Goal: Task Accomplishment & Management: Complete application form

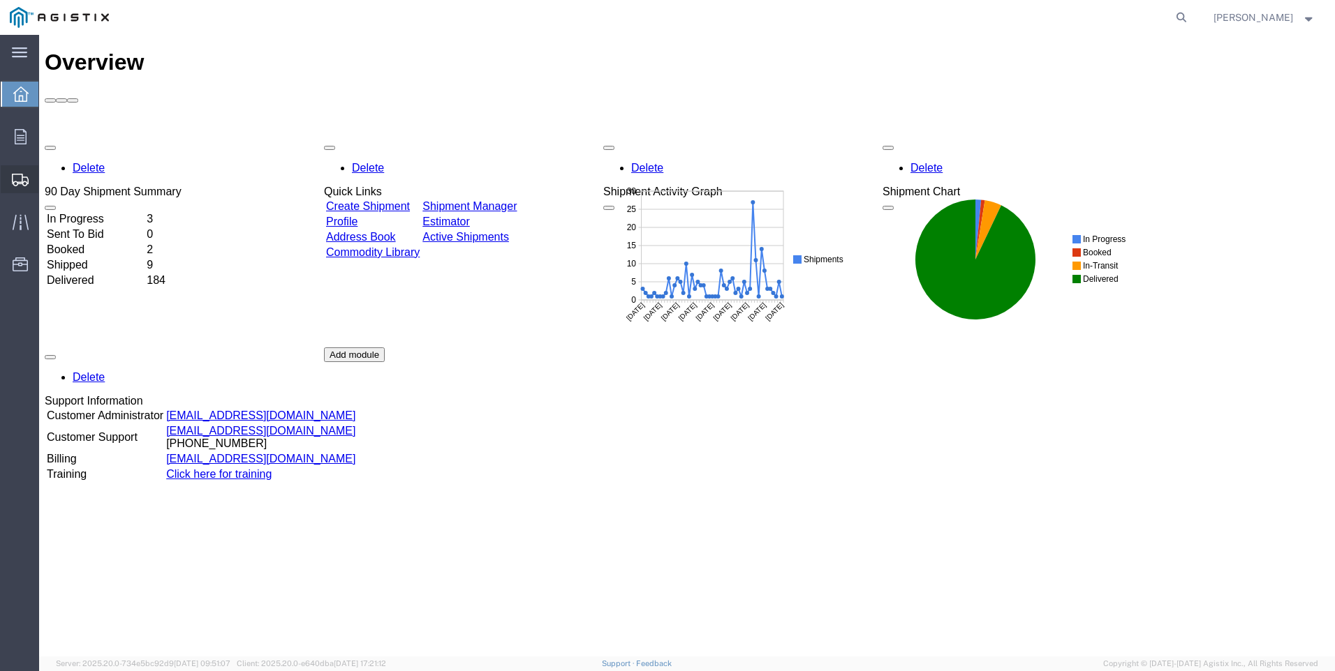
click at [0, 0] on span "Create Shipment" at bounding box center [0, 0] width 0 height 0
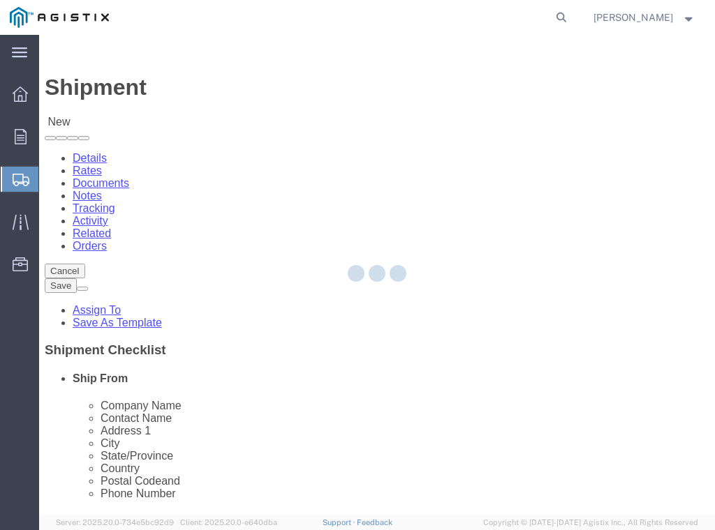
select select
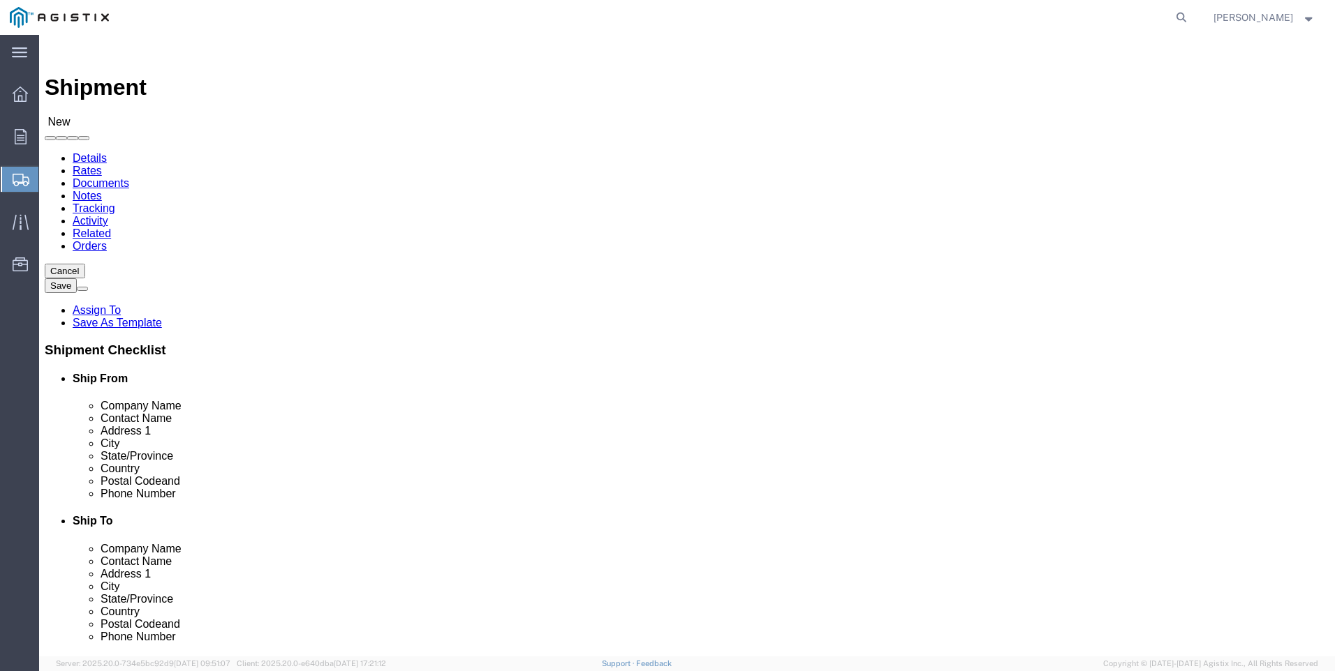
click select "Select PG&E Valmont Industries Inc"
select select "9596"
click select "Select PG&E Valmont Industries Inc"
select select
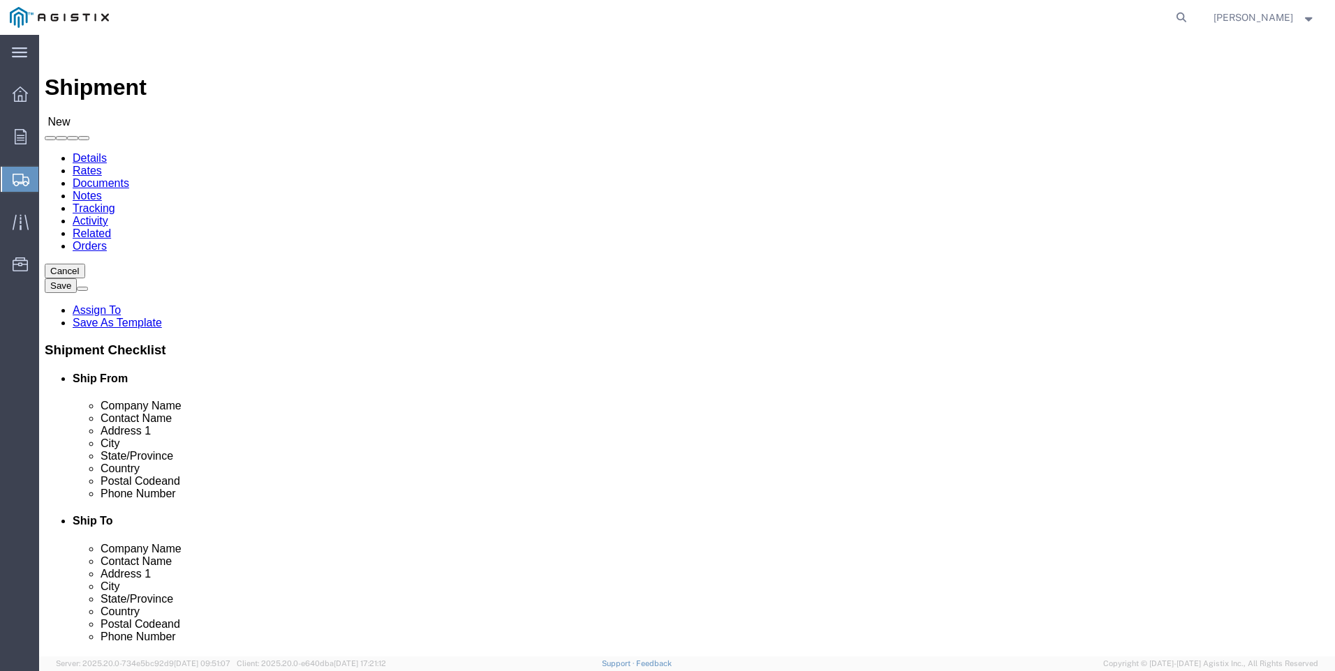
click select "Select All Others [GEOGRAPHIC_DATA] [GEOGRAPHIC_DATA] [GEOGRAPHIC_DATA] [GEOGRA…"
select select "23082"
click select "Select All Others [GEOGRAPHIC_DATA] [GEOGRAPHIC_DATA] [GEOGRAPHIC_DATA] [GEOGRA…"
click input "text"
type input "LAREDO TRANSLOADING SERVICES LLC."
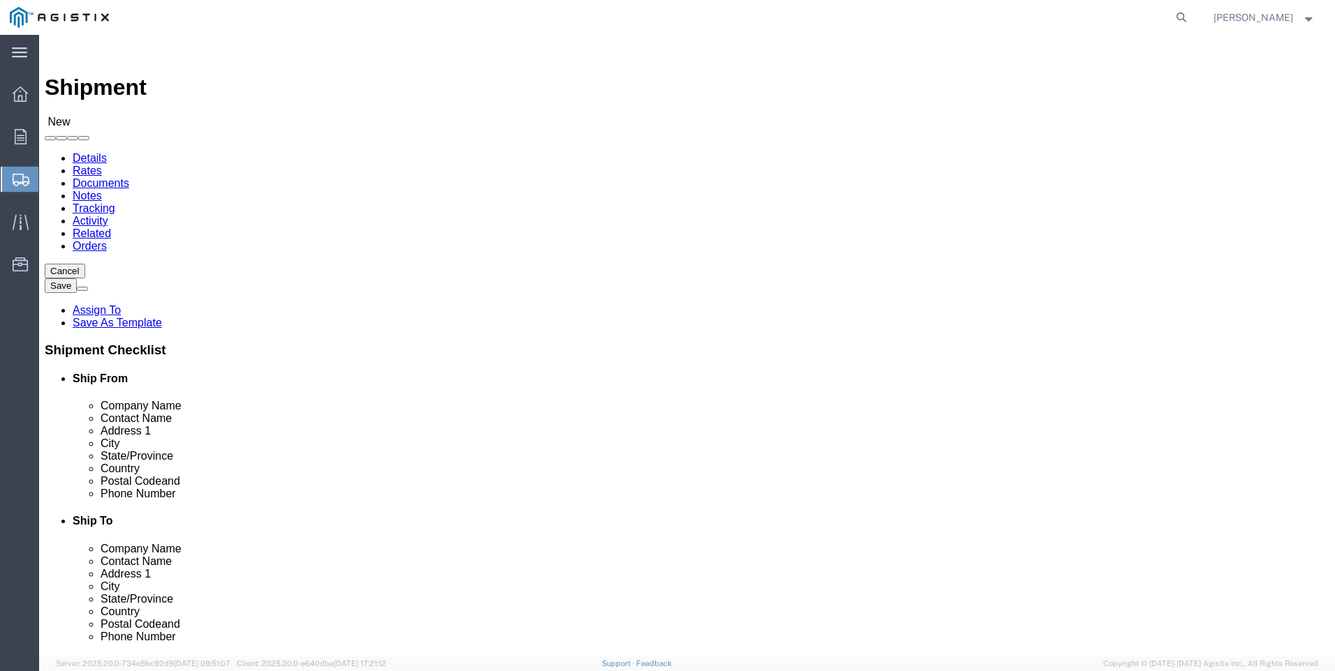
select select "[GEOGRAPHIC_DATA]"
type input "LAREDO TRANSLOADING SERVICES LLC."
click div "Ship To Location Location My Profile Location (OBSOLETE) [GEOGRAPHIC_DATA] SC -…"
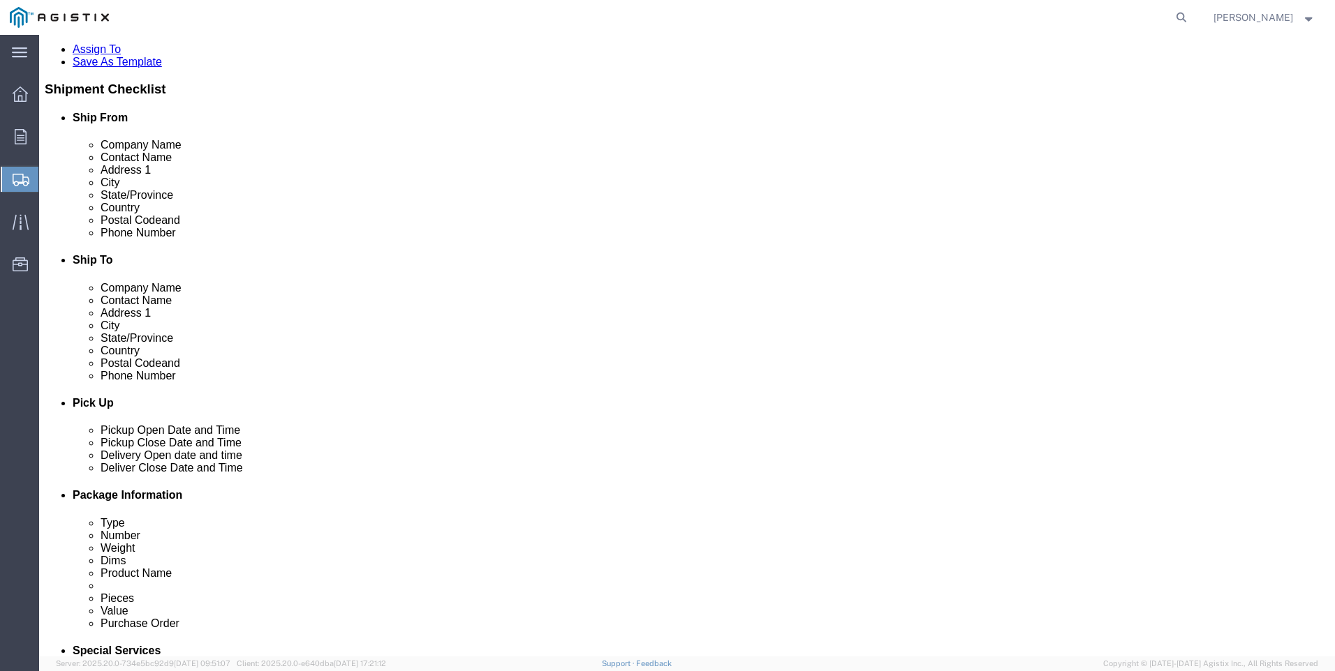
scroll to position [279, 0]
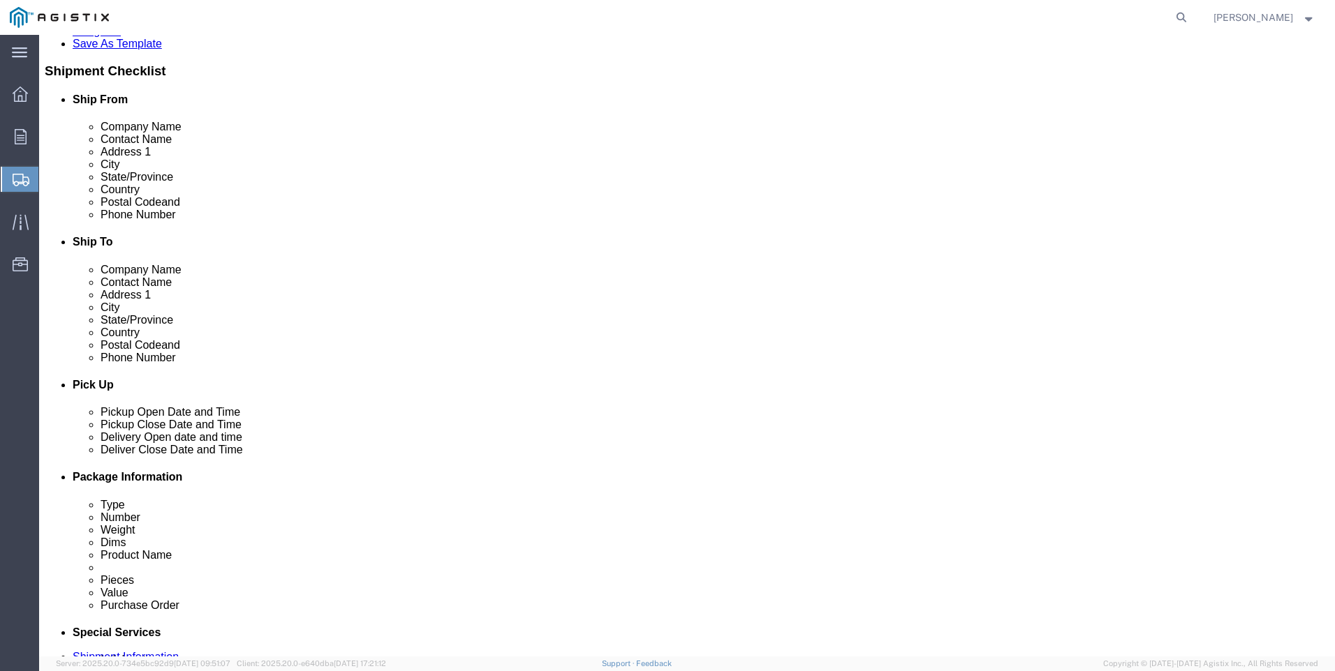
click input "text"
type input "9564019581"
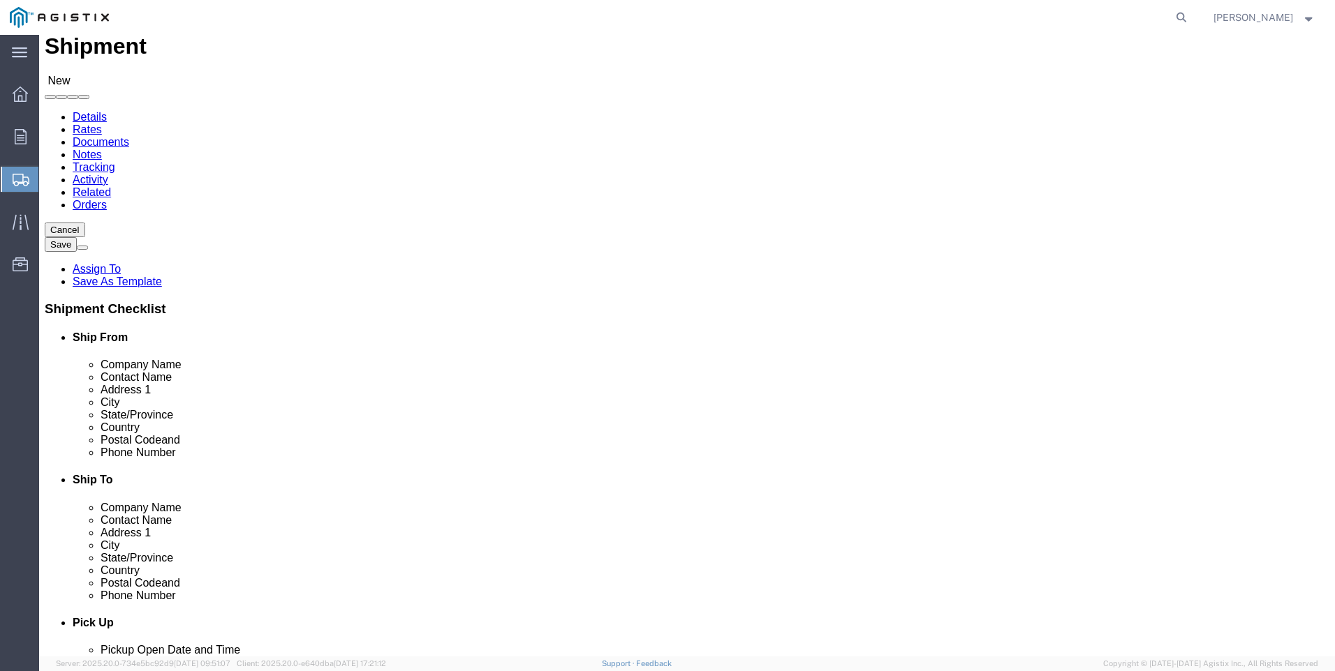
scroll to position [0, 0]
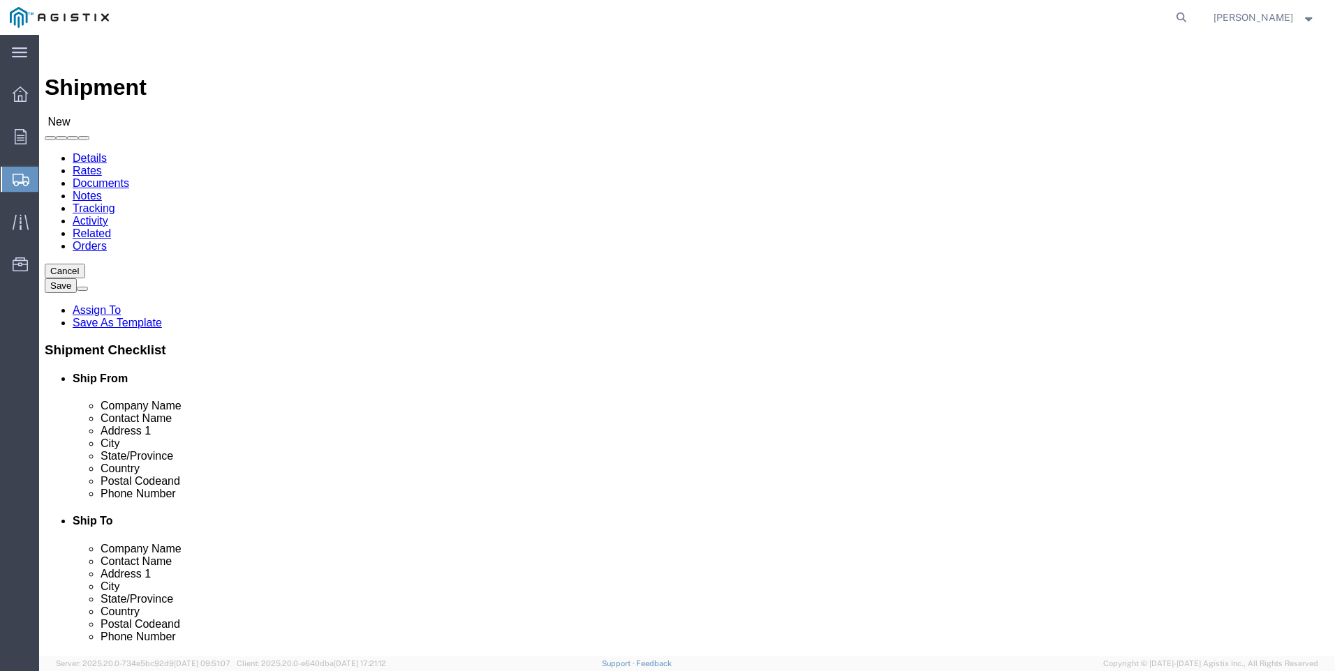
click input "text"
type input "pacifi"
click p "- PACIFIC GAS & ELECTRIC - (SHIFFLETS) [GEOGRAPHIC_DATA], [STREET_ADDRESS]"
select select "CA"
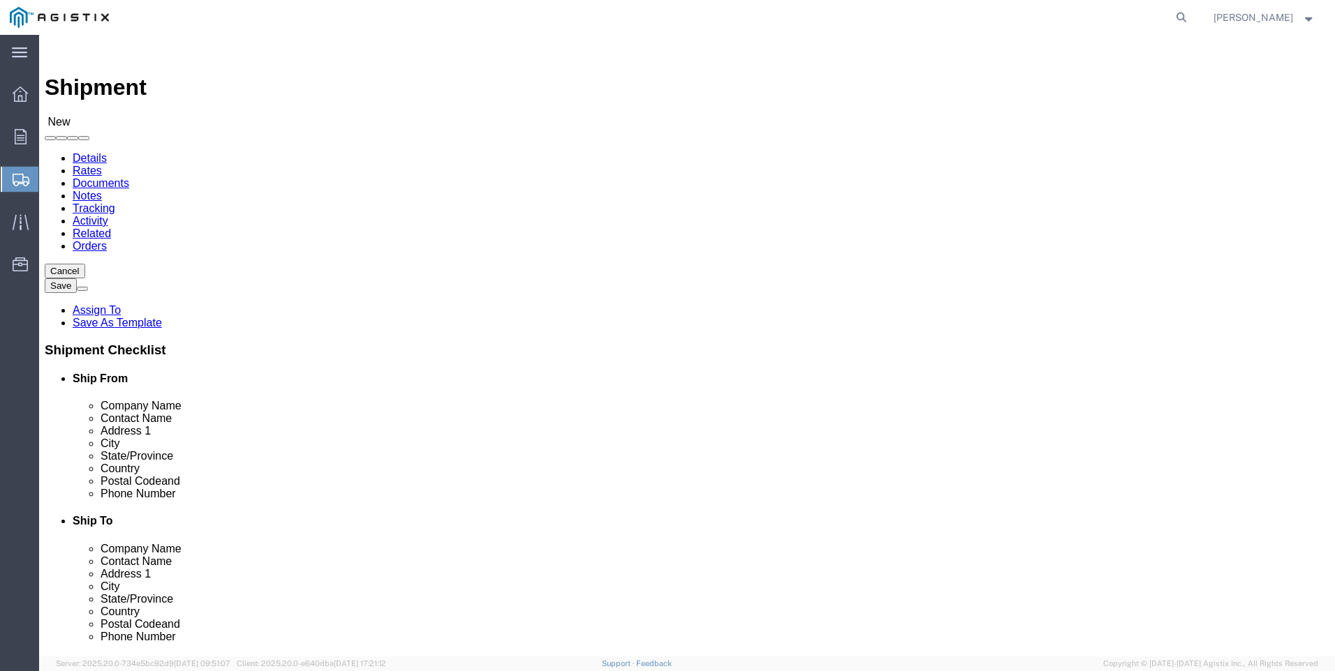
type input "PACIFIC GAS & ELECTRIC"
click div "Ship To Location Location My Profile Location (OBSOLETE) [GEOGRAPHIC_DATA] SC -…"
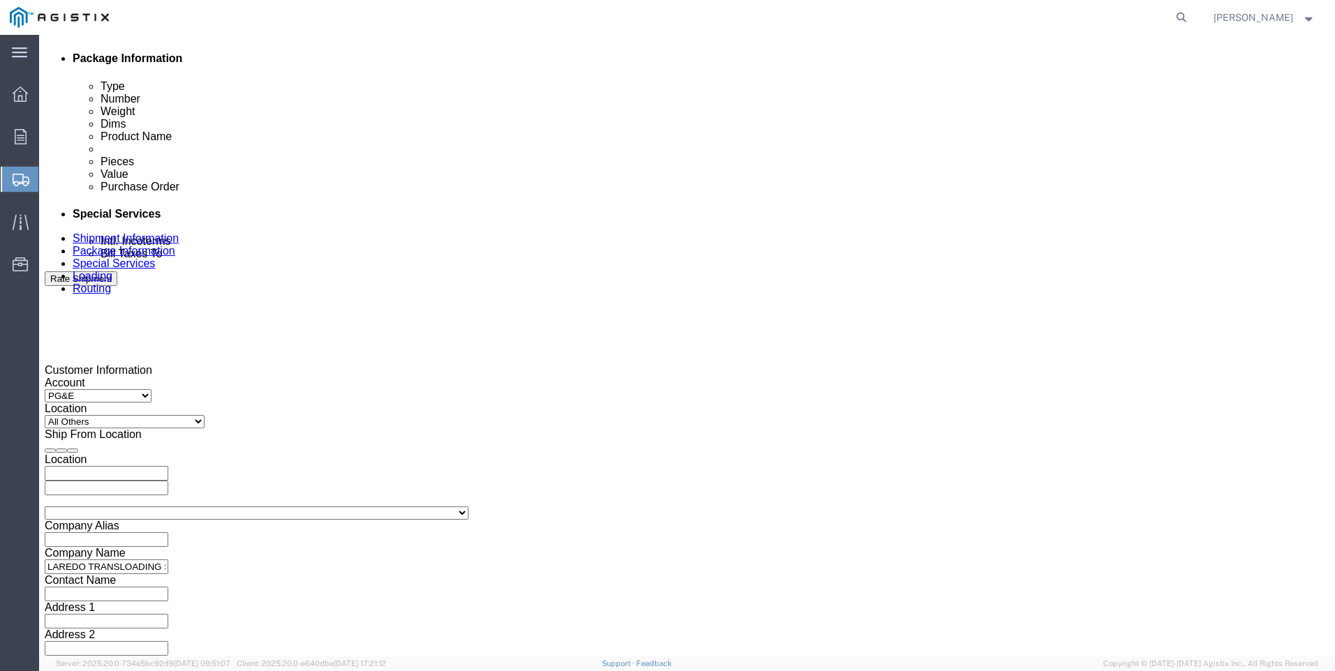
click div
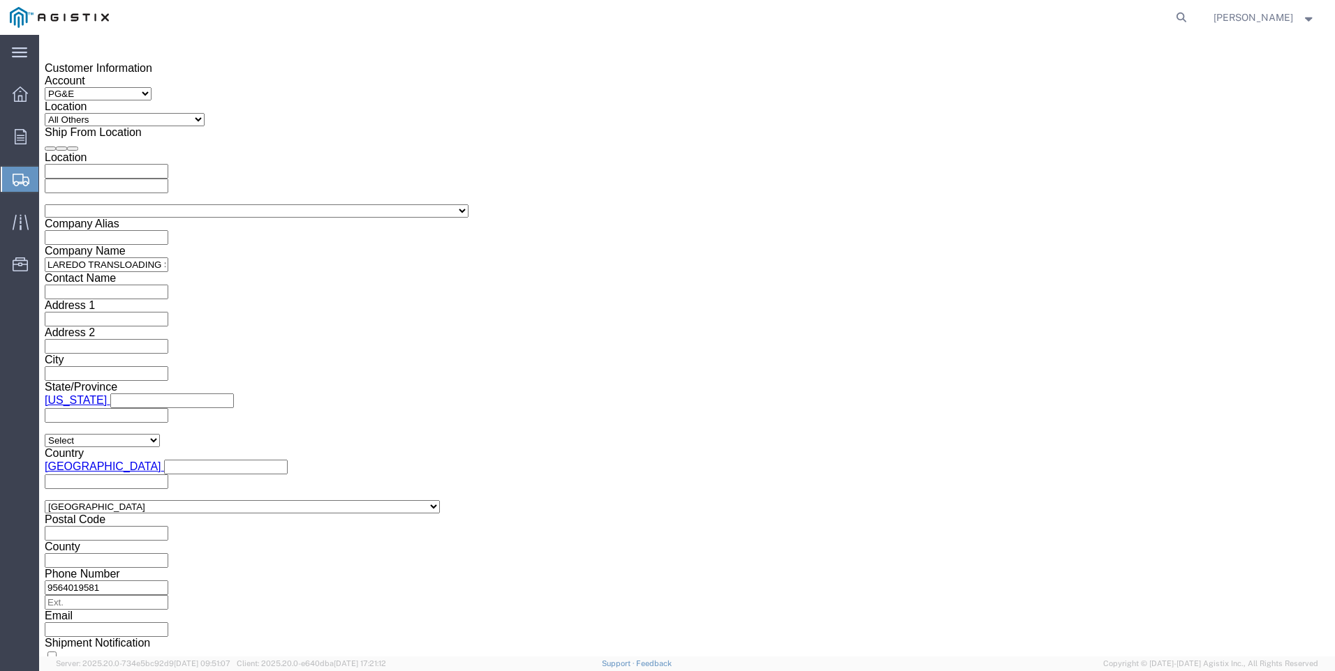
click button "Apply"
click div
click button "Apply"
click input "text"
type input "3501408781"
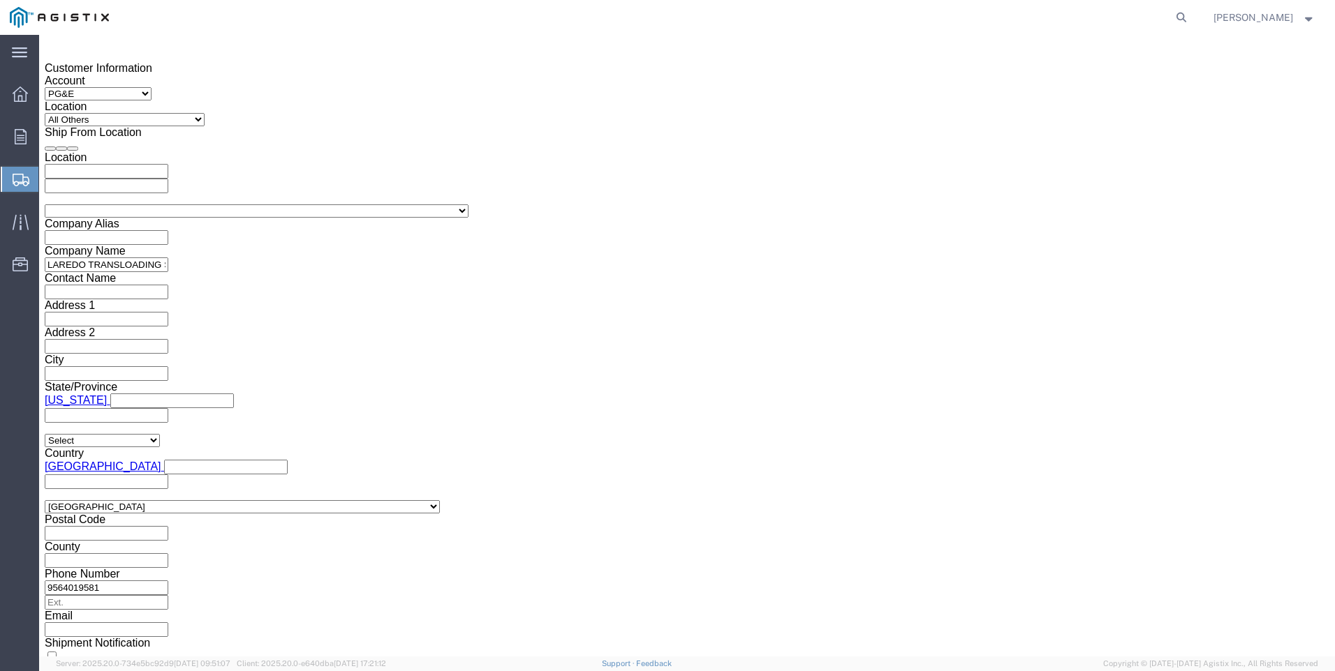
click select "Select Account Type Activity ID Airline Appointment Number ASN Batch Request # …"
select select "PICKUPNUM"
click select "Select Account Type Activity ID Airline Appointment Number ASN Batch Request # …"
type input "900252081"
click button "Continue"
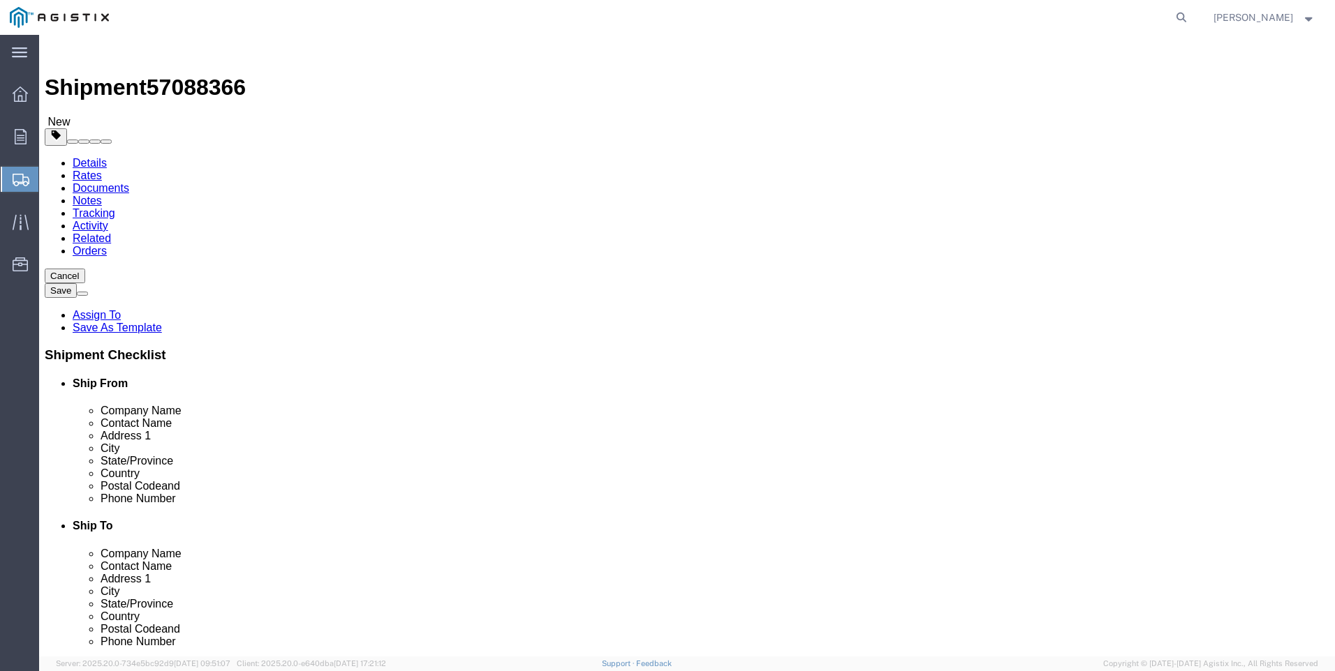
click div "Package Type Select Bulk Bundle(s) Cardboard Box(es) Carton(s) Crate(s) Drum(s)…"
click select "Select Bulk Bundle(s) Cardboard Box(es) Carton(s) Crate(s) Drum(s) (Fiberboard)…"
select select "BNDL"
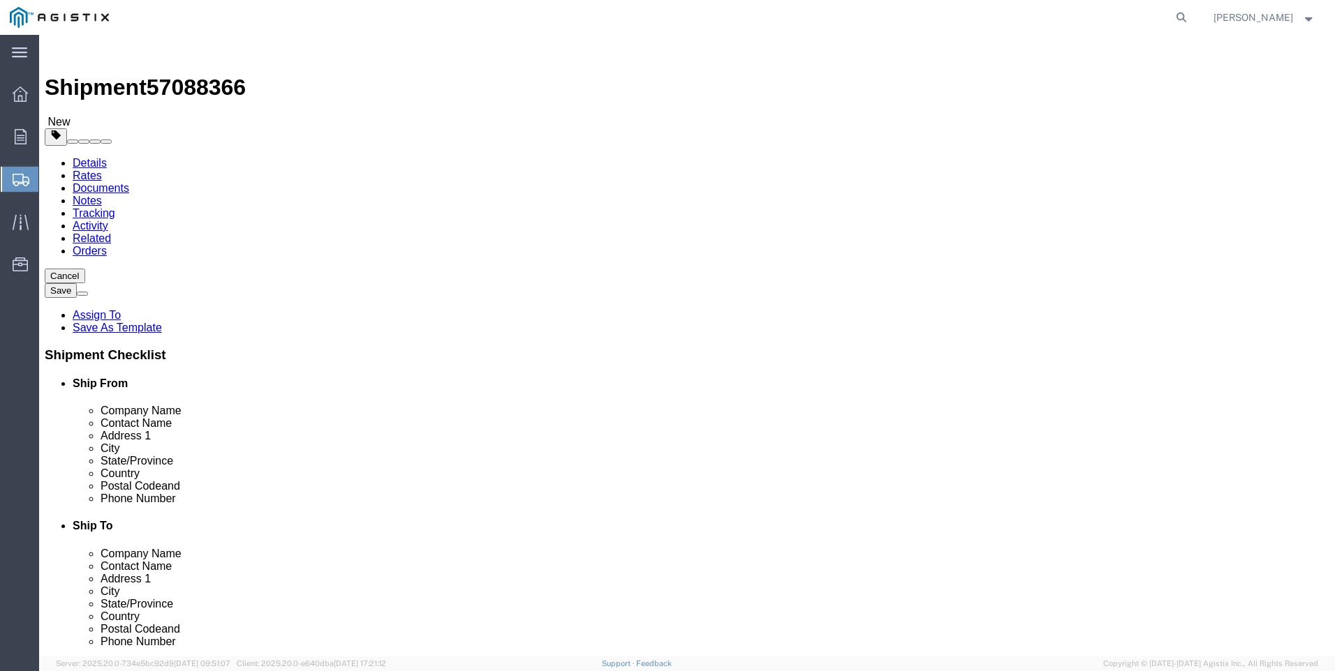
click select "Select Bulk Bundle(s) Cardboard Box(es) Carton(s) Crate(s) Drum(s) (Fiberboard)…"
click select "Select cm ft in"
select select "FT"
click select "Select cm ft in"
click div "Length x Width x Height Select cm ft in"
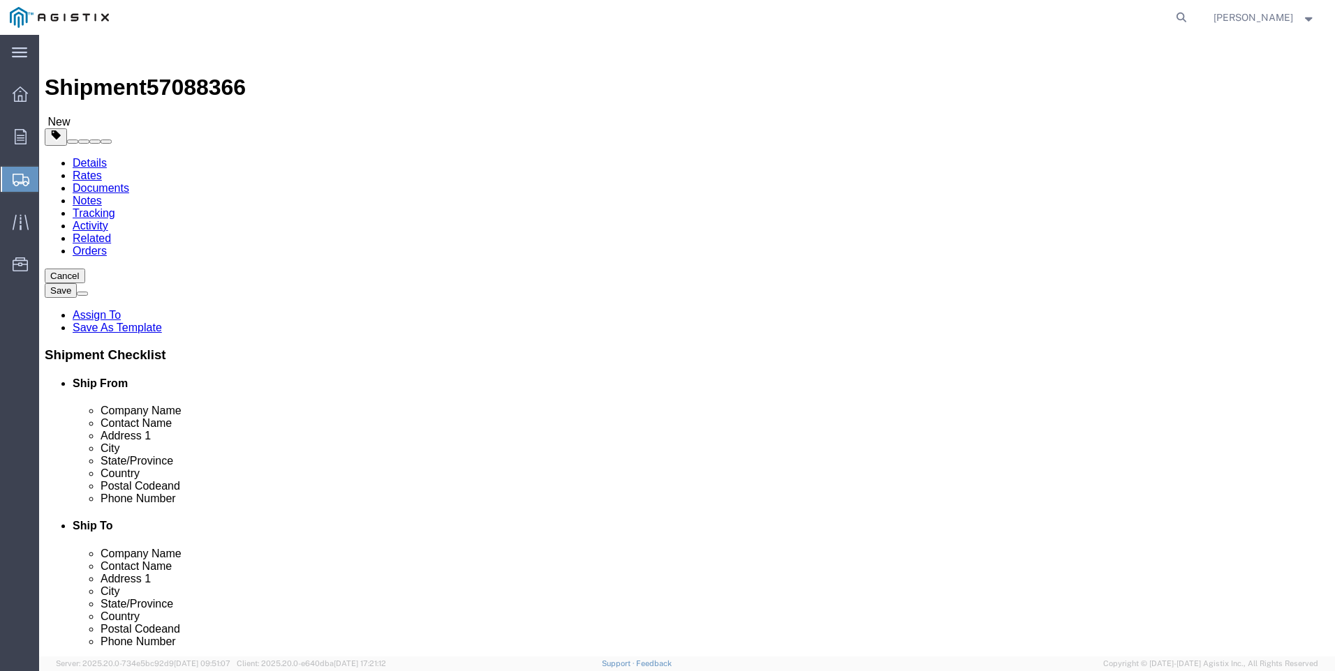
click input "text"
type input "5"
type input "24"
type input "8.5"
type input "8"
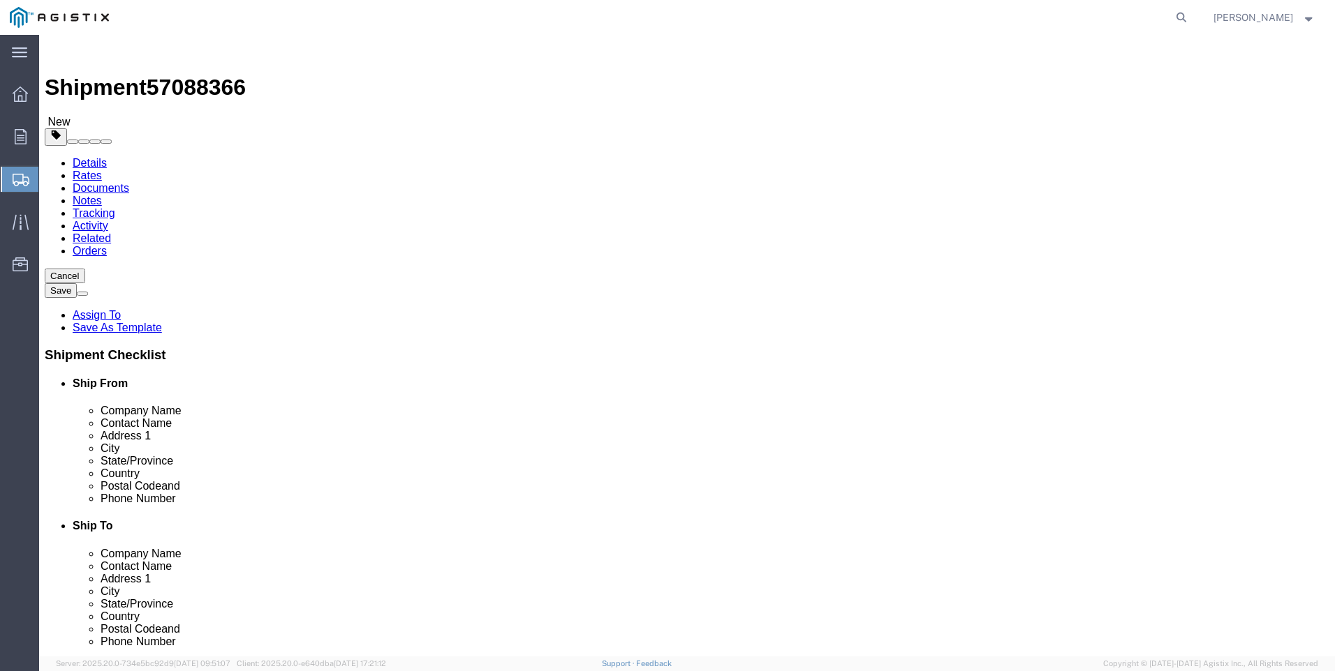
type input "26400"
click input "1"
type input "2"
type input "4"
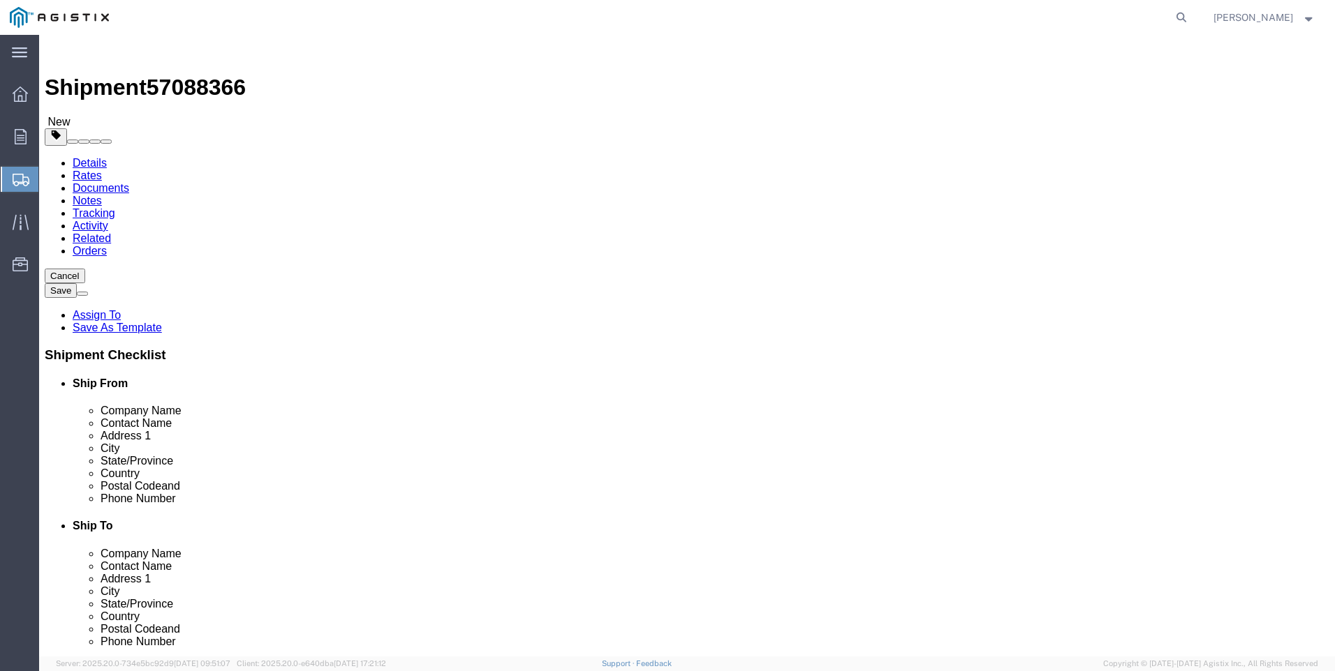
type input "50"
click link "Add Content"
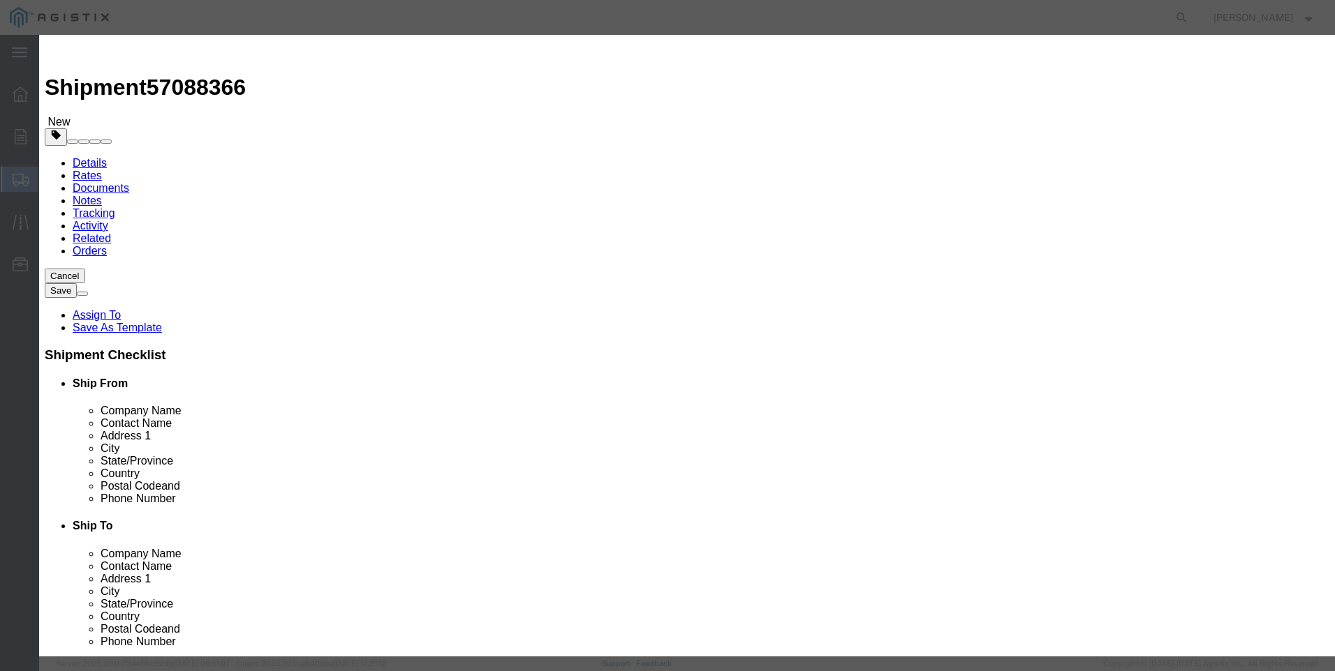
click input "text"
type input "steel poles"
type input "1"
click input "0"
type input "33"
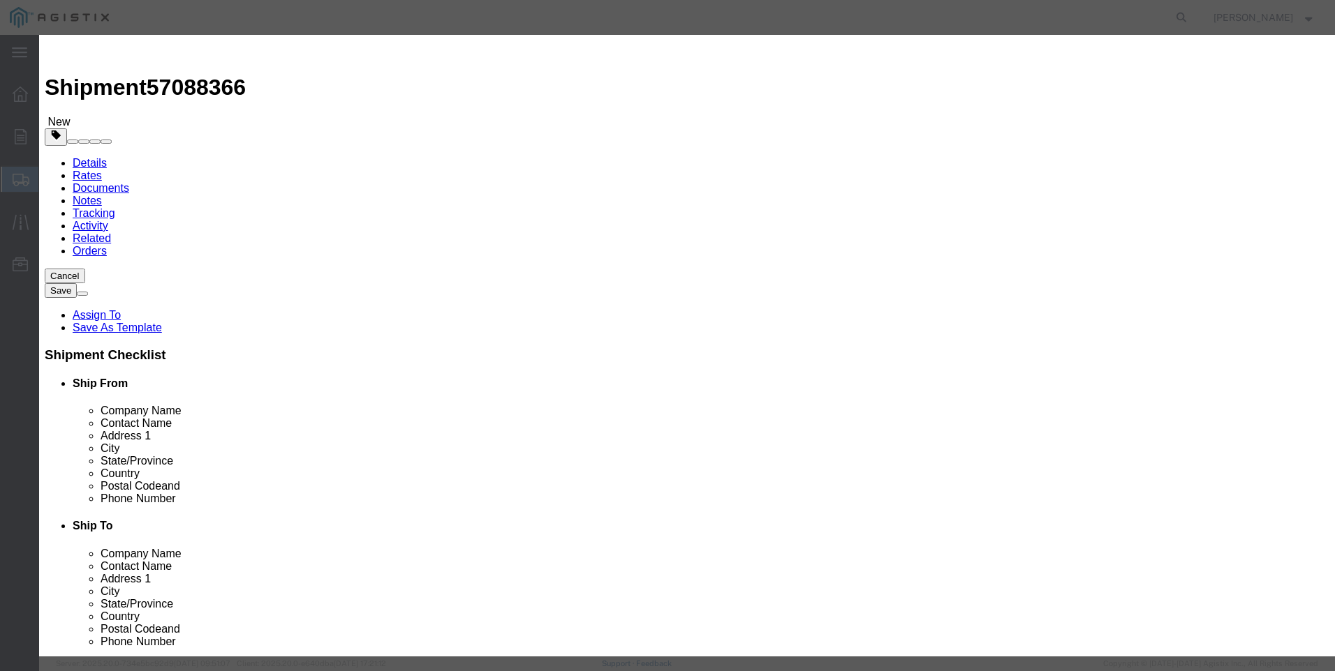
type input "33"
type input "1"
select select "USD"
select select "50"
click button "Save & Close"
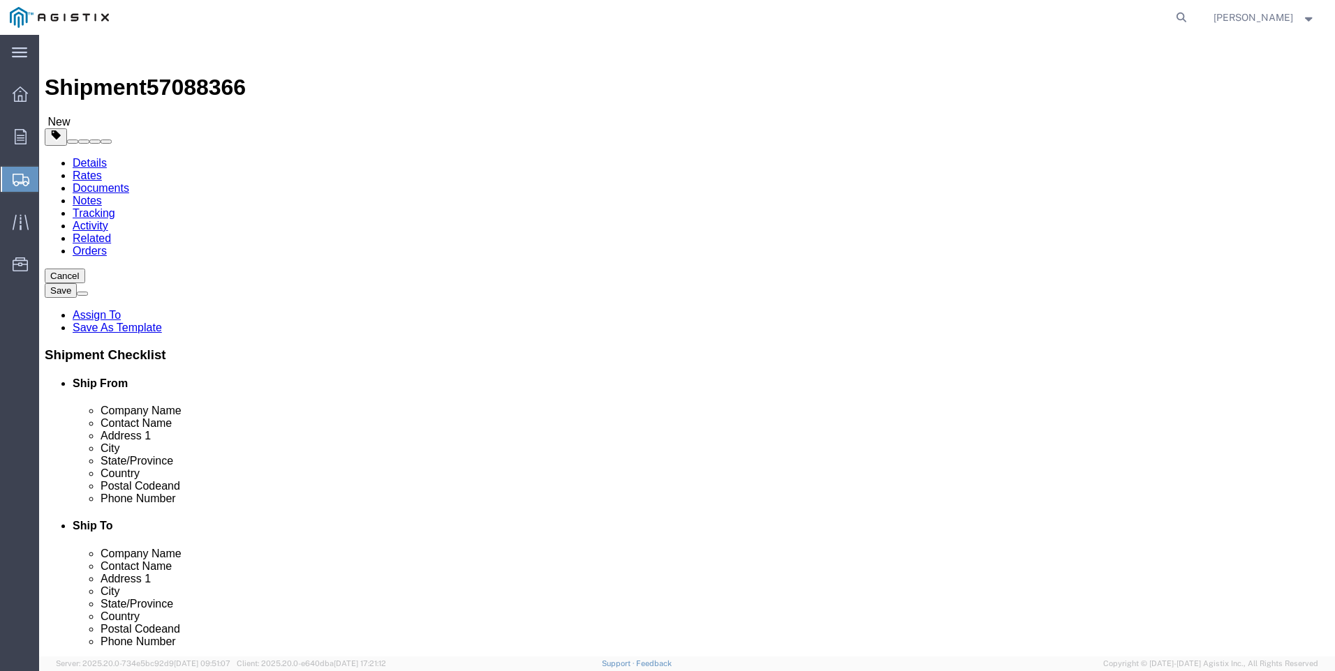
click button "Rate Shipment"
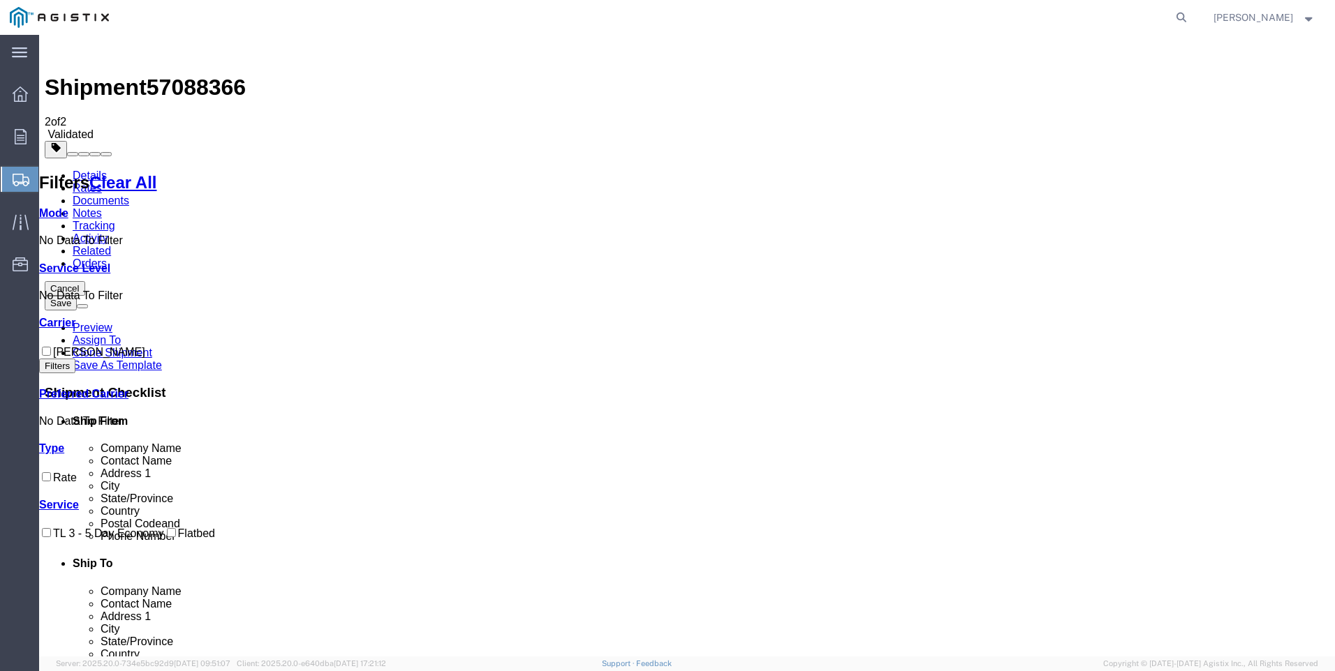
checkbox input "true"
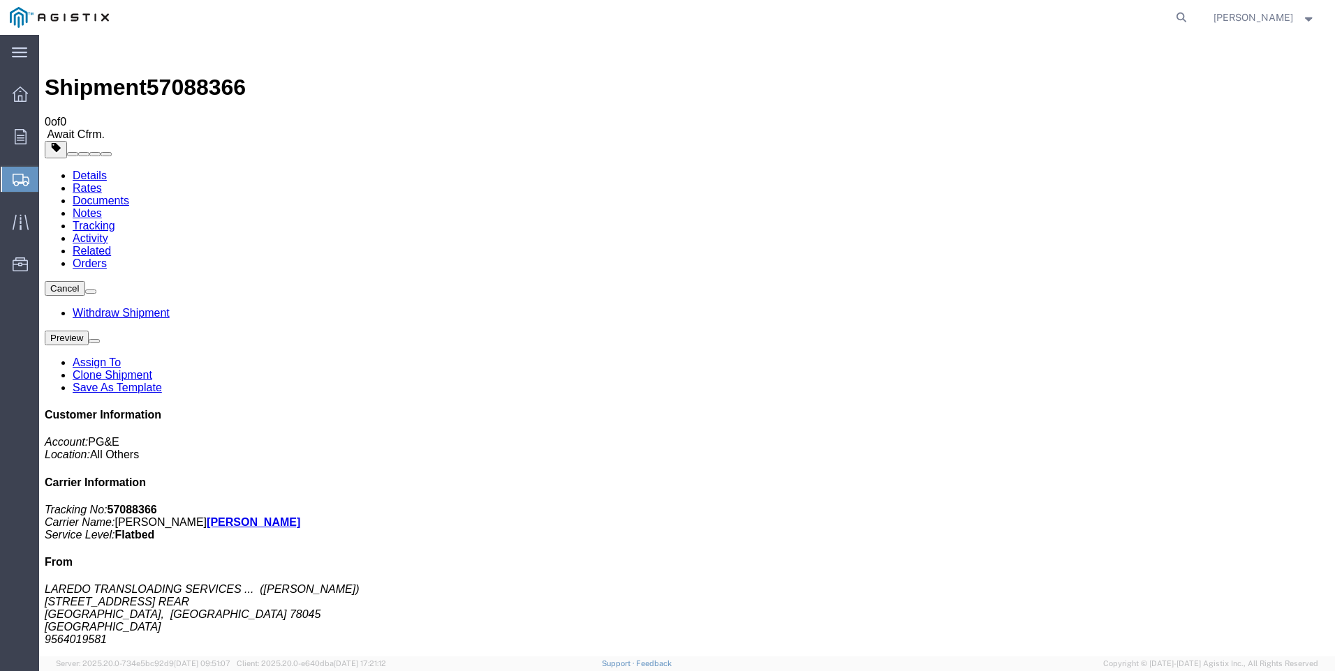
click at [0, 0] on span "Create Shipment" at bounding box center [0, 0] width 0 height 0
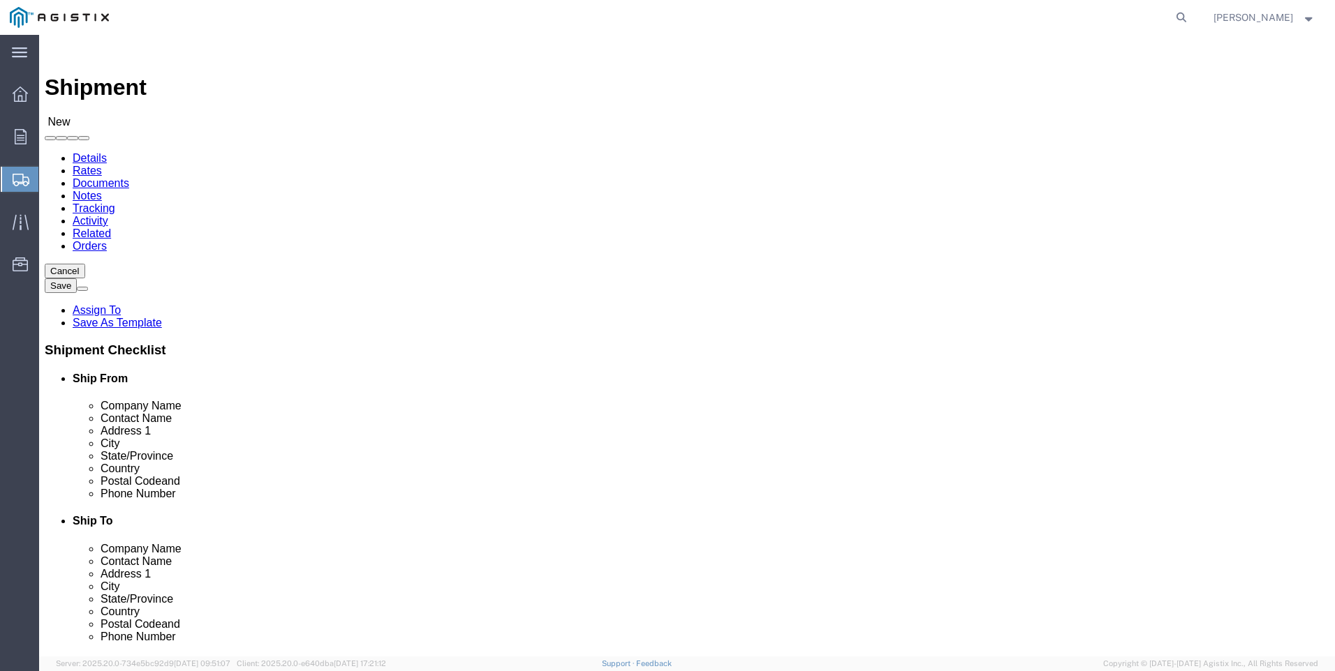
click select "Select PG&E Valmont Industries Inc"
select select "9596"
click select "Select PG&E Valmont Industries Inc"
select select
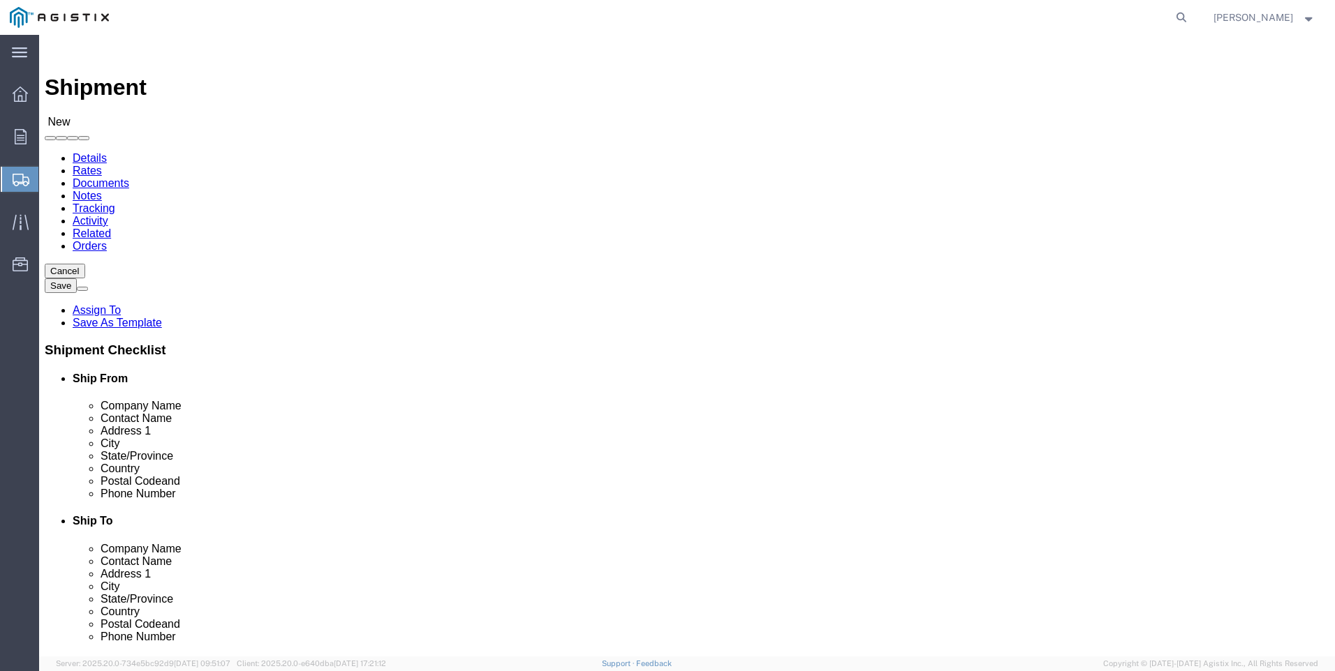
click select "Select All Others [GEOGRAPHIC_DATA] [GEOGRAPHIC_DATA] [GEOGRAPHIC_DATA] [GEOGRA…"
select select "23082"
click select "Select All Others [GEOGRAPHIC_DATA] [GEOGRAPHIC_DATA] [GEOGRAPHIC_DATA] [GEOGRA…"
click input "text"
type input "LAREDO TRANSLOADING SERVICES LLC."
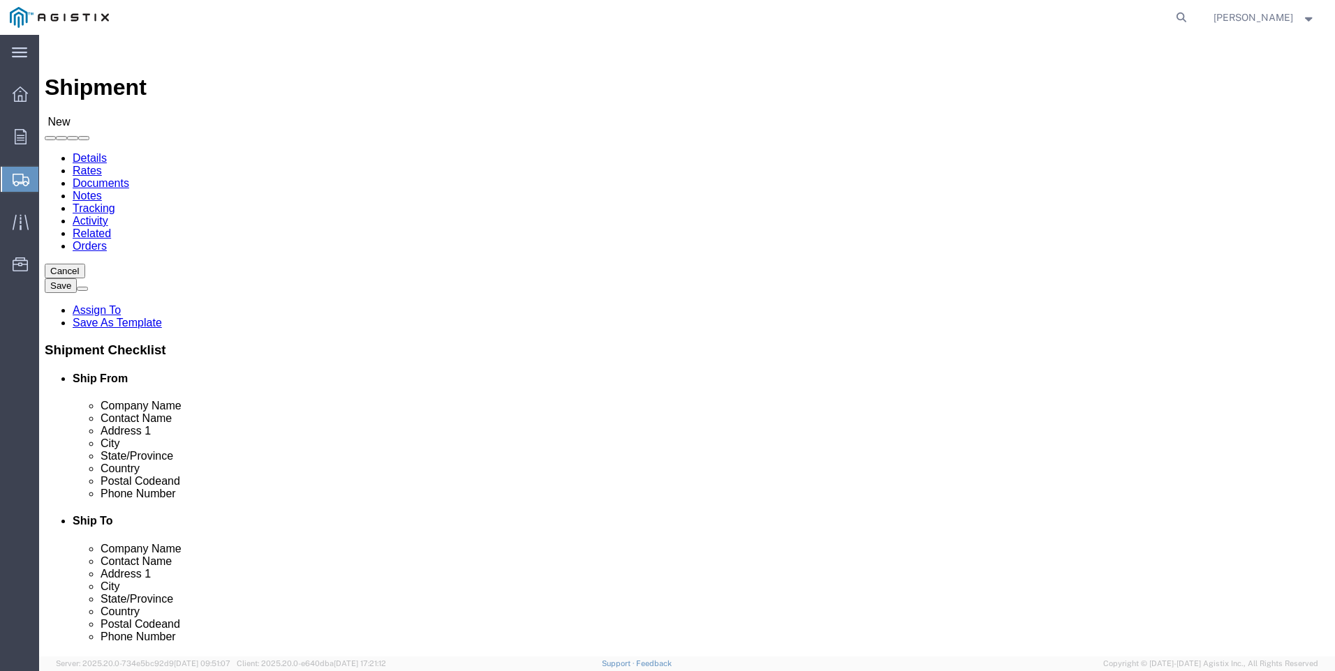
select select "[GEOGRAPHIC_DATA]"
type input "LAREDO TRANSLOADING SERVICES LLC."
click div "Ship From Location Location My Profile Location (OBSOLETE) [GEOGRAPHIC_DATA] SC…"
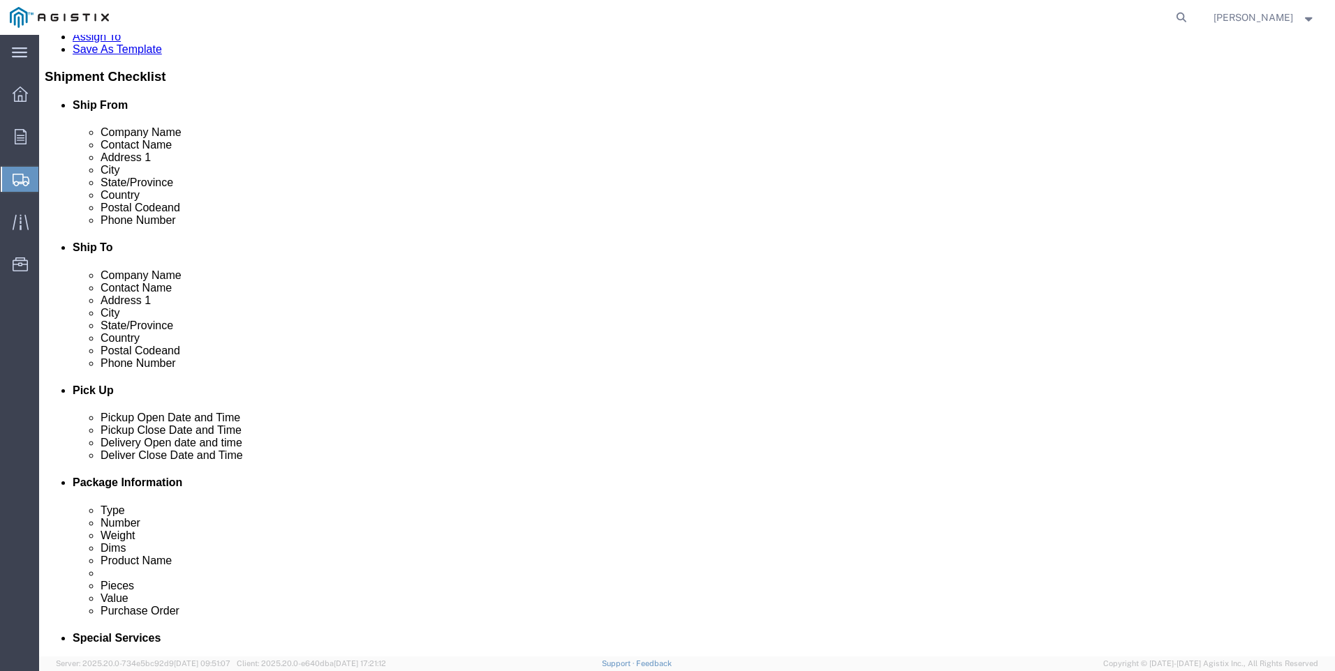
scroll to position [279, 0]
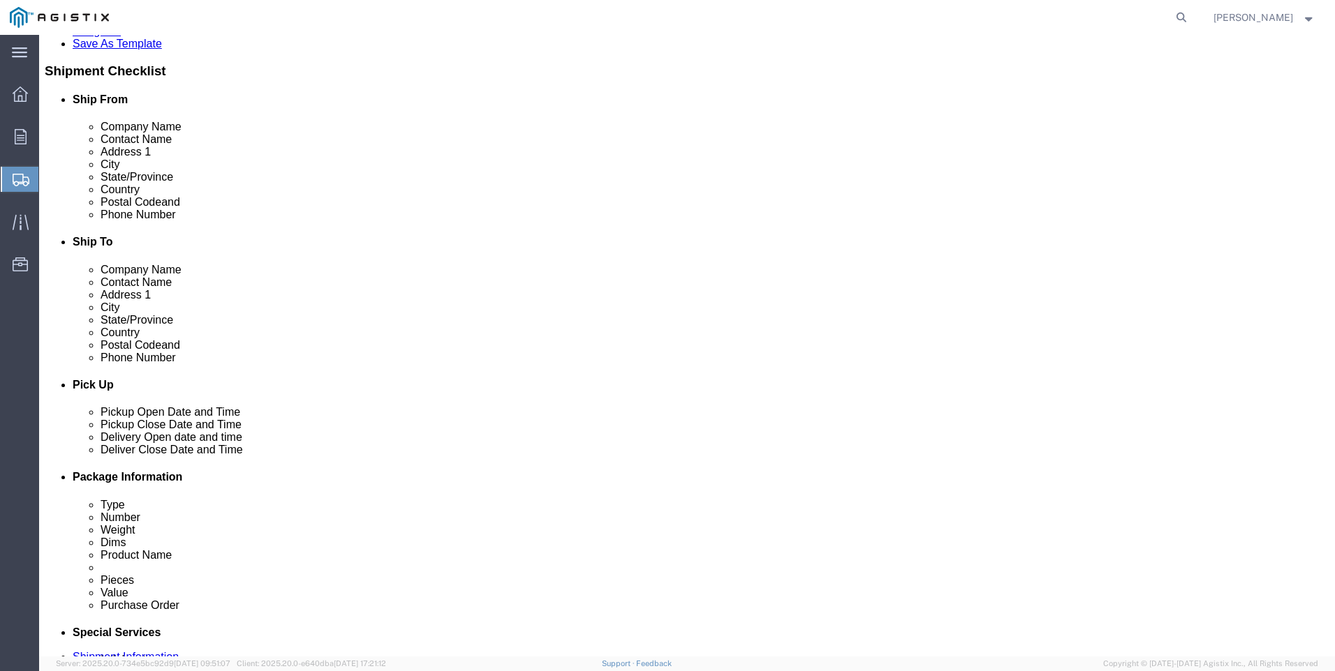
click input "text"
type input "9564019581"
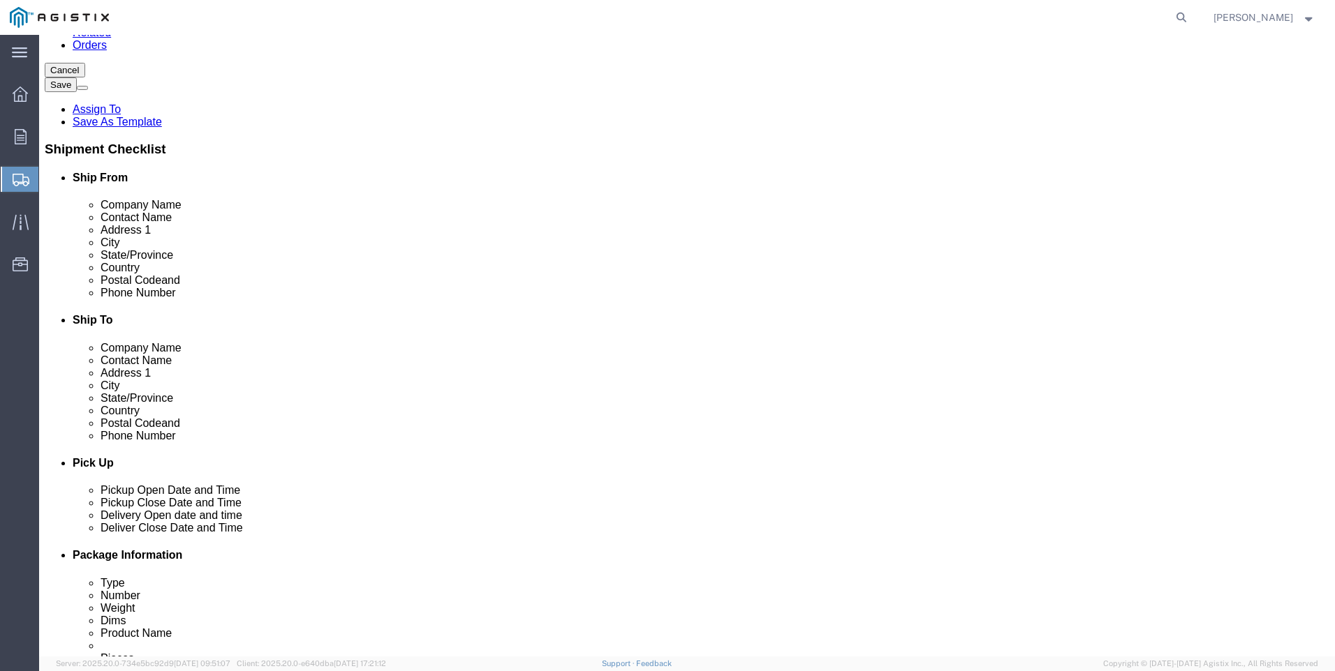
scroll to position [70, 0]
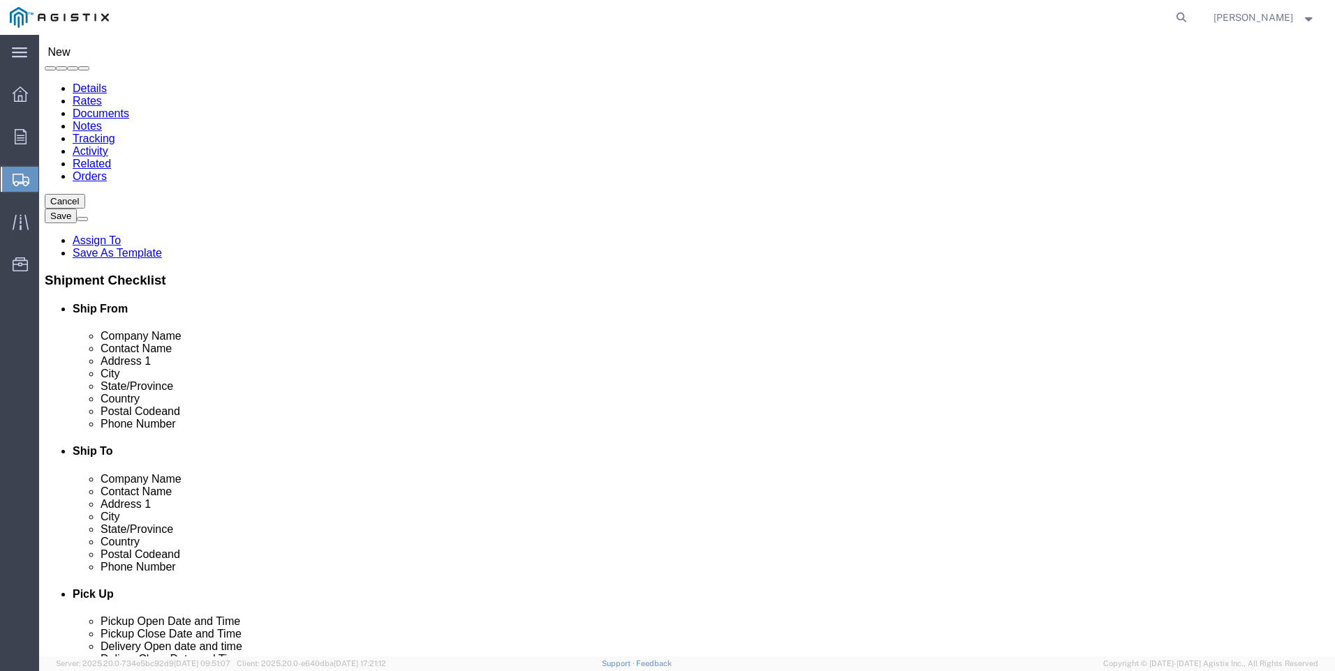
click div "Location My Profile Location (OBSOLETE) [PERSON_NAME] SC - GC TRAILER (OBSOLETE…"
click input "text"
type input "pacifi"
click p "- PACIFIC GAS & ELECTRIC - (SHIFFLETS) [GEOGRAPHIC_DATA], [STREET_ADDRESS]"
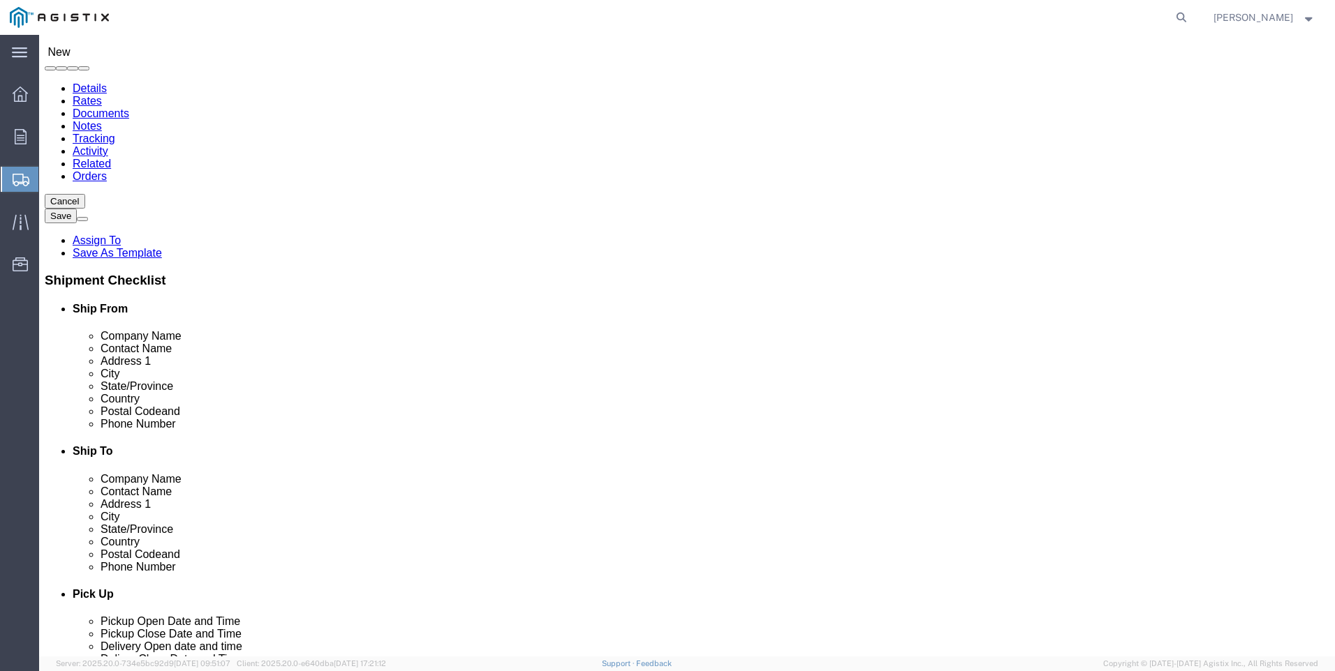
select select "CA"
type input "PACIFIC GAS & ELECTRIC"
click div "Ship To Location Location My Profile Location (OBSOLETE) [GEOGRAPHIC_DATA] SC -…"
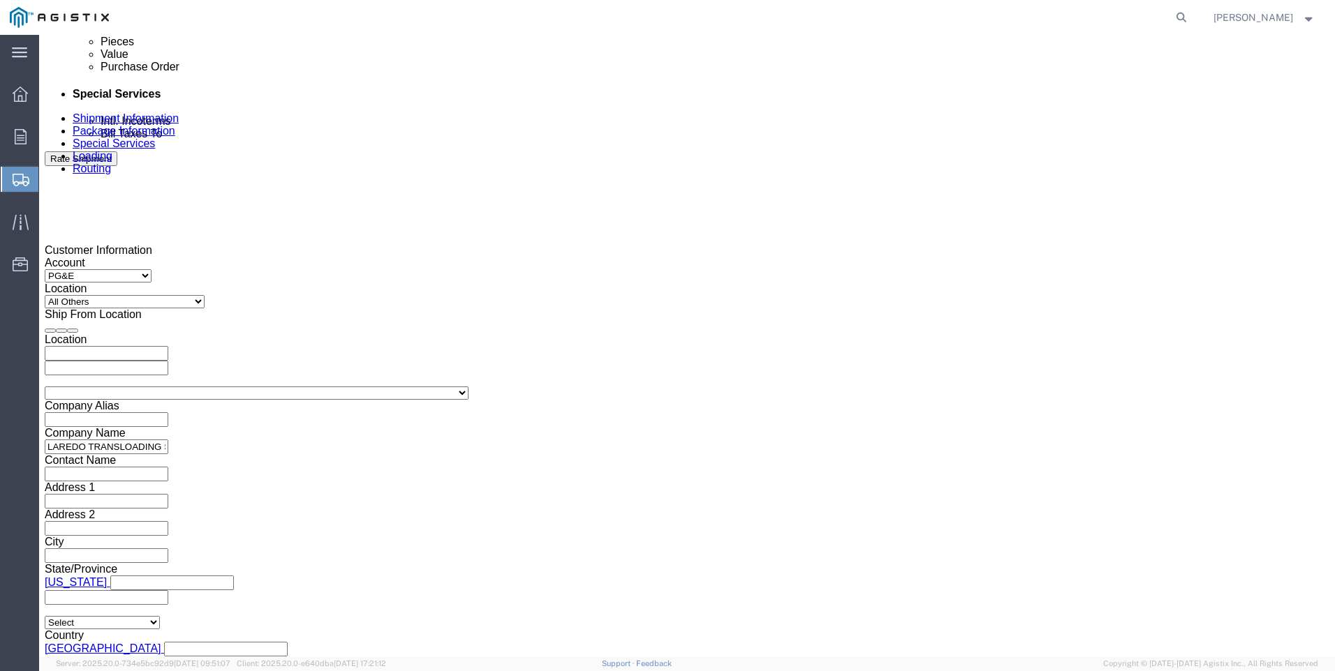
scroll to position [838, 0]
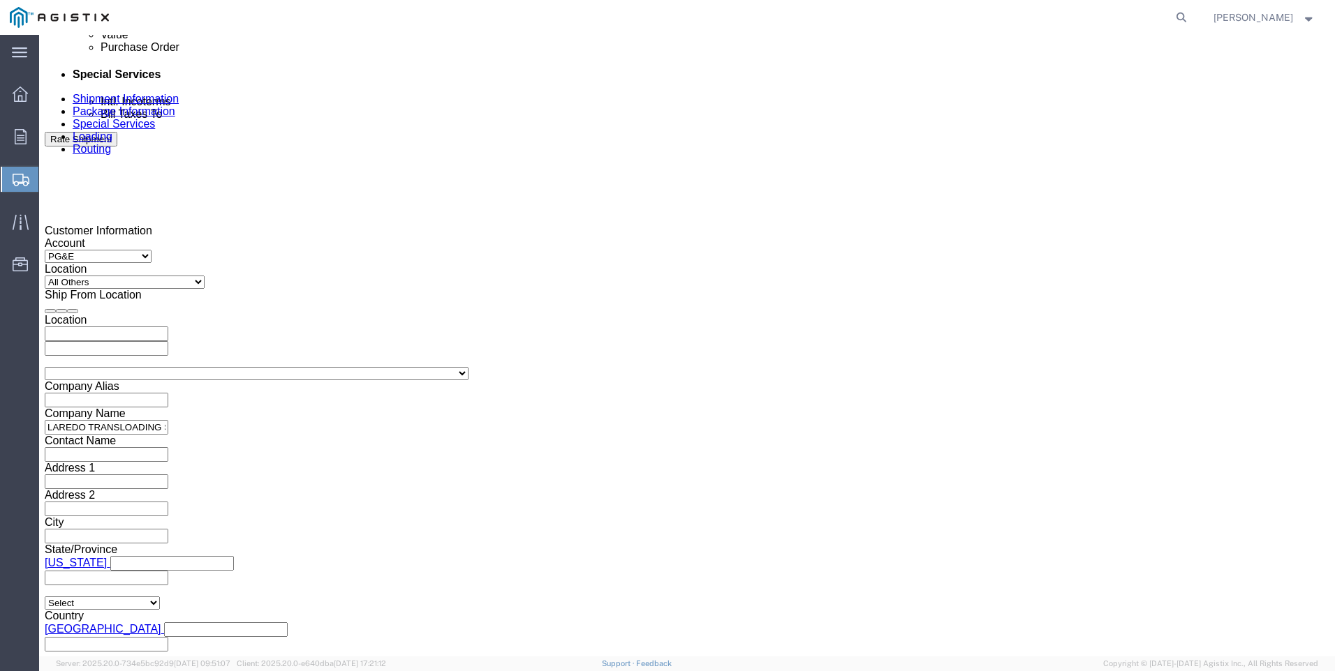
click div
click button "Apply"
click div
click button "Apply"
click input "text"
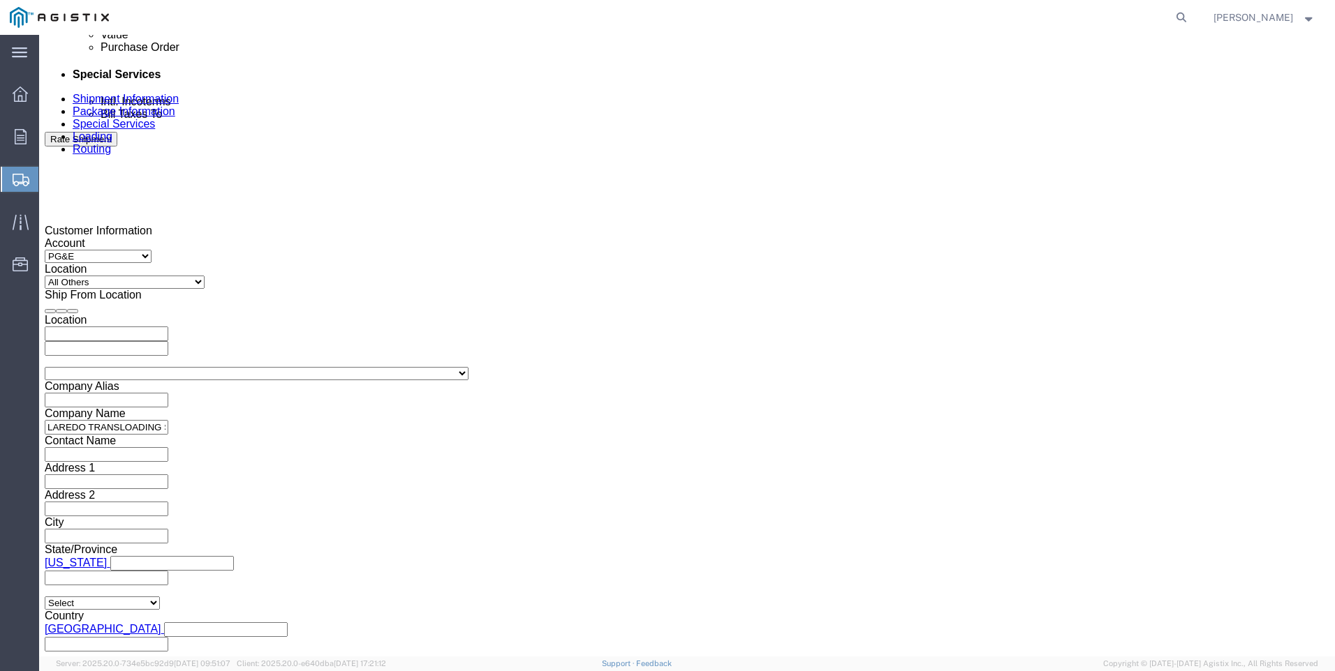
click input "text"
type input "3501412723"
click select "Select Account Type Activity ID Airline Appointment Number ASN Batch Request # …"
select select "PICKUPNUM"
click select "Select Account Type Activity ID Airline Appointment Number ASN Batch Request # …"
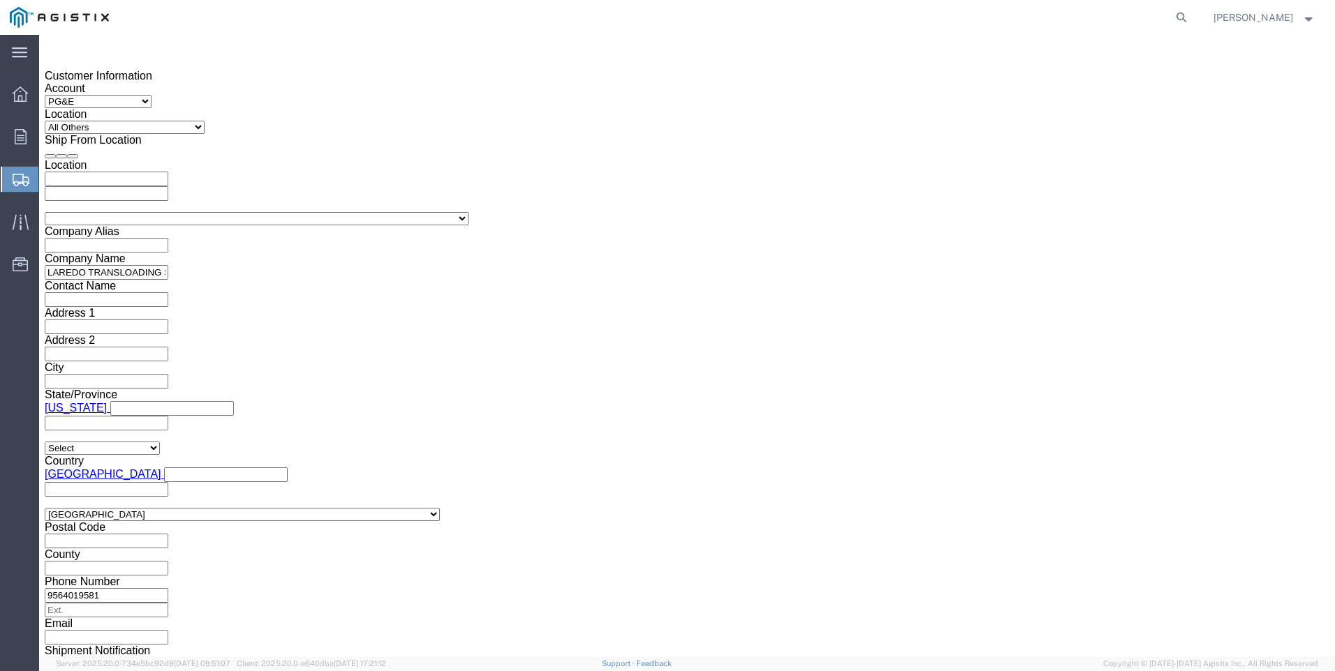
scroll to position [1000, 0]
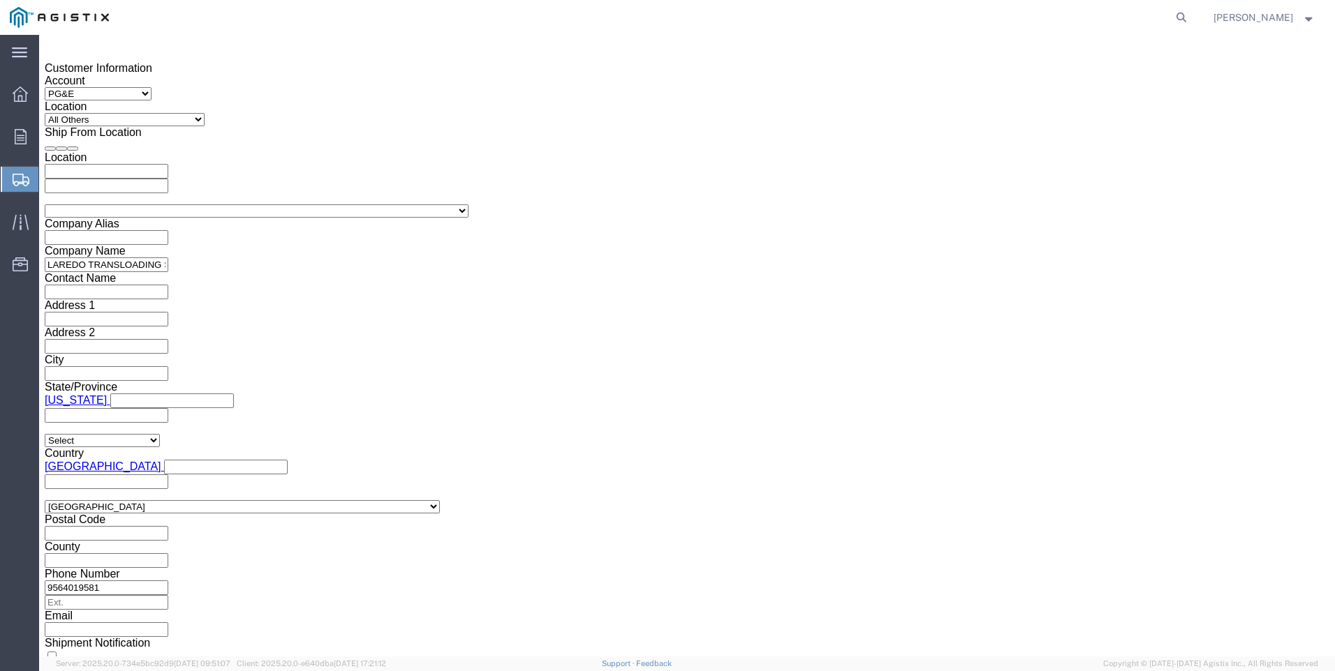
type input "900253138"
click button "Continue"
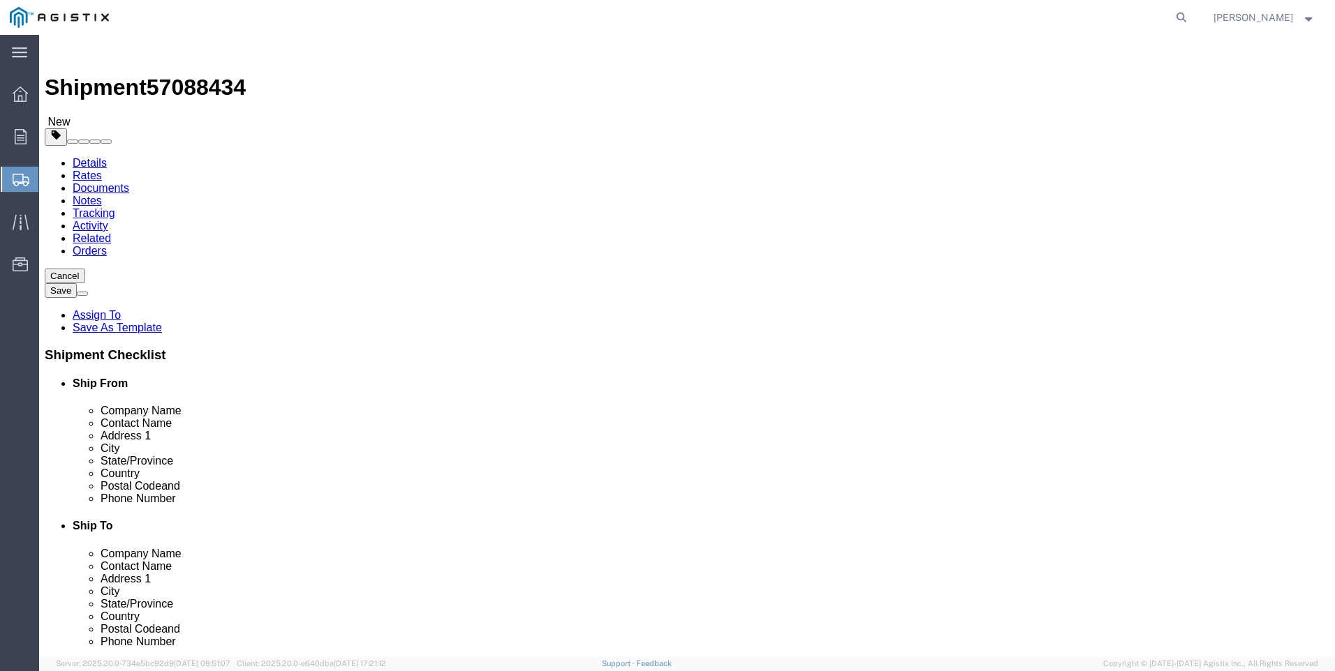
click select "Select Bulk Bundle(s) Cardboard Box(es) Carton(s) Crate(s) Drum(s) (Fiberboard)…"
select select "BNDL"
click select "Select Bulk Bundle(s) Cardboard Box(es) Carton(s) Crate(s) Drum(s) (Fiberboard)…"
click div "Package Type Select Bulk Bundle(s) Cardboard Box(es) Carton(s) Crate(s) Drum(s)…"
click select "Select cm ft in"
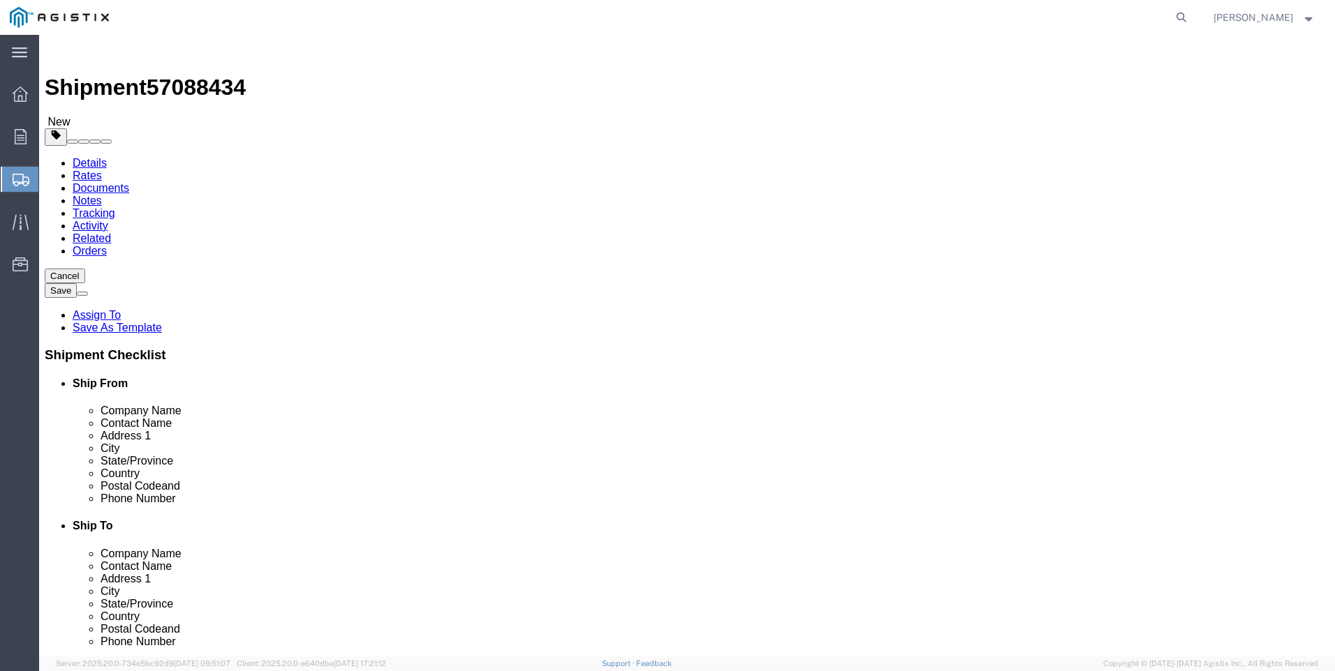
select select "FT"
click select "Select cm ft in"
click input "text"
type input "40"
type input "8.5"
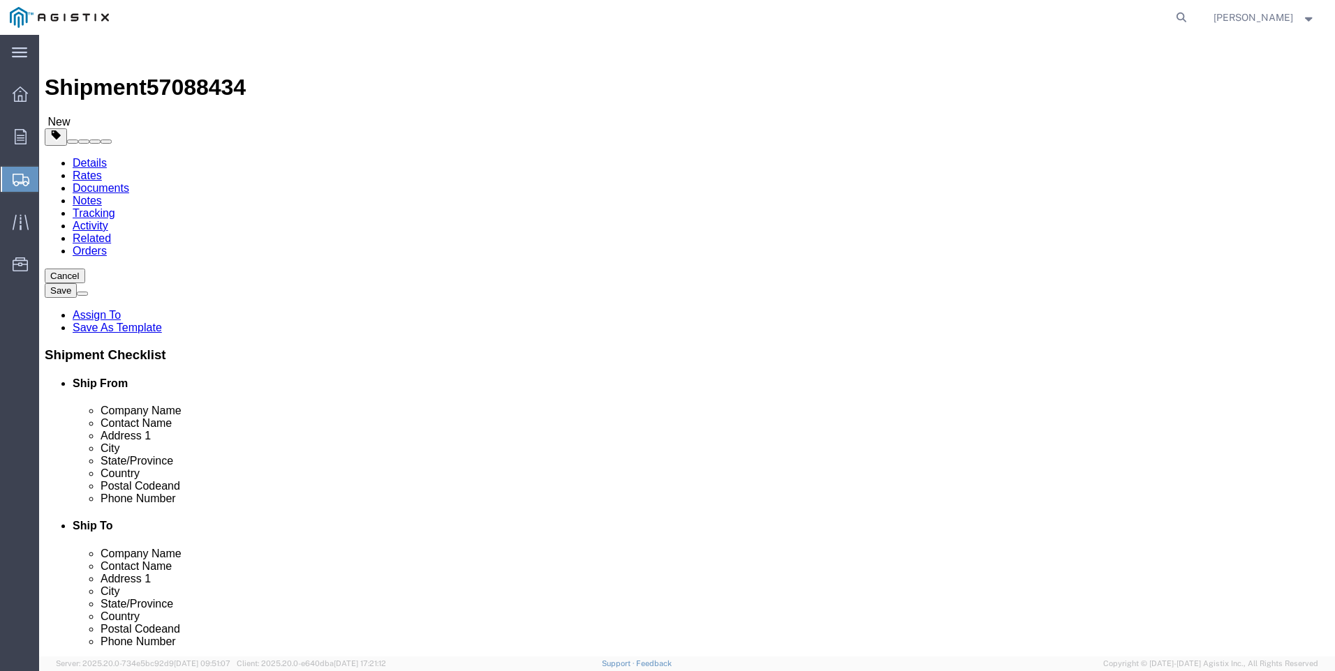
type input "8"
type input "25737"
click link "Add Content"
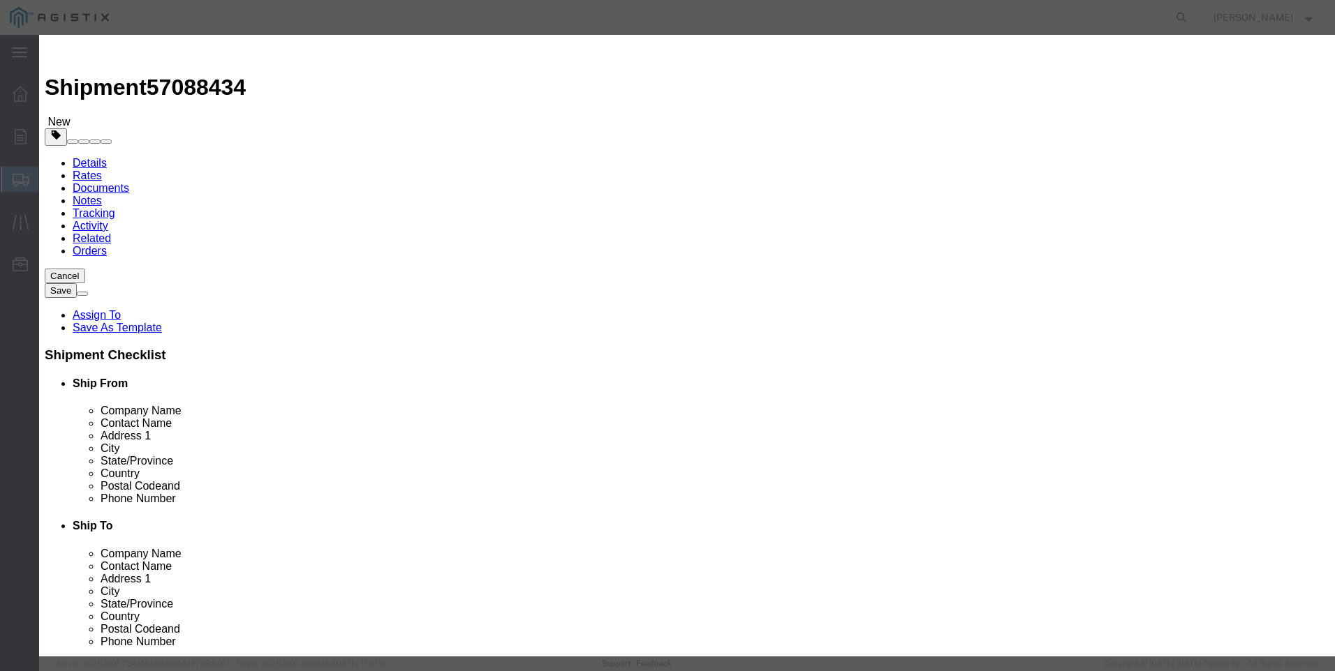
click input "text"
type input "steel poles"
select select "MX"
click input "0"
type input "23"
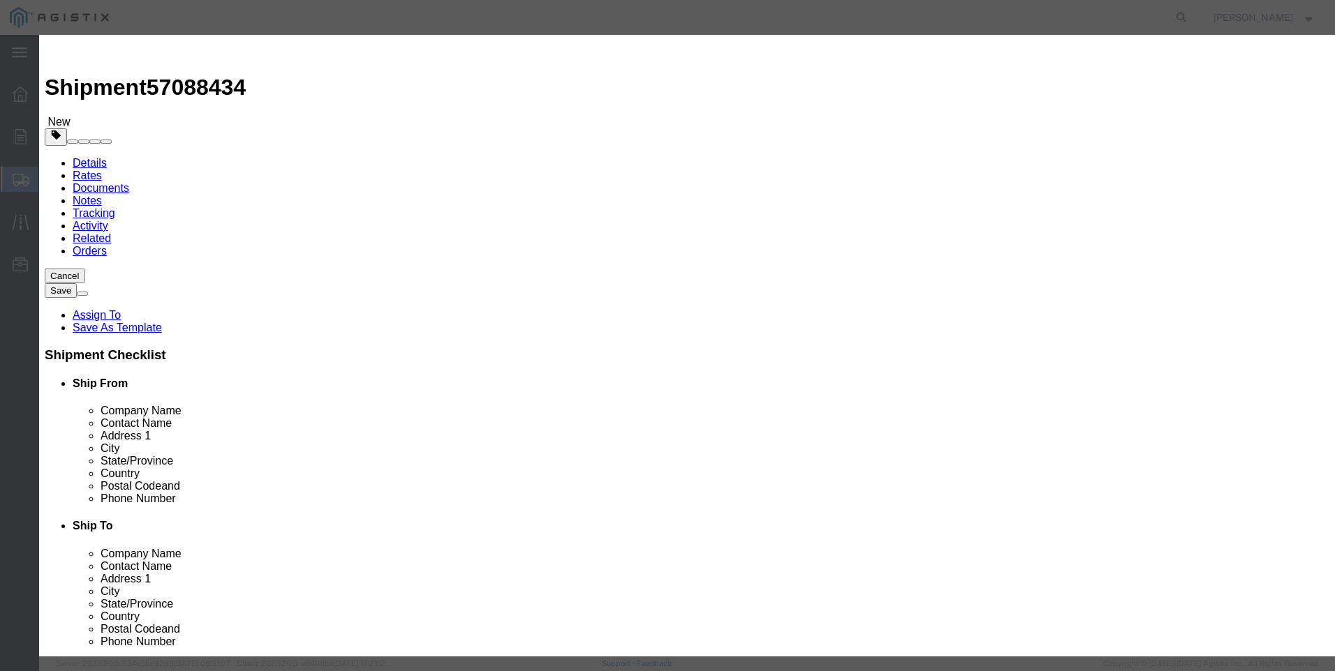
type input "1"
select select "USD"
select select "50"
click button "Save & Close"
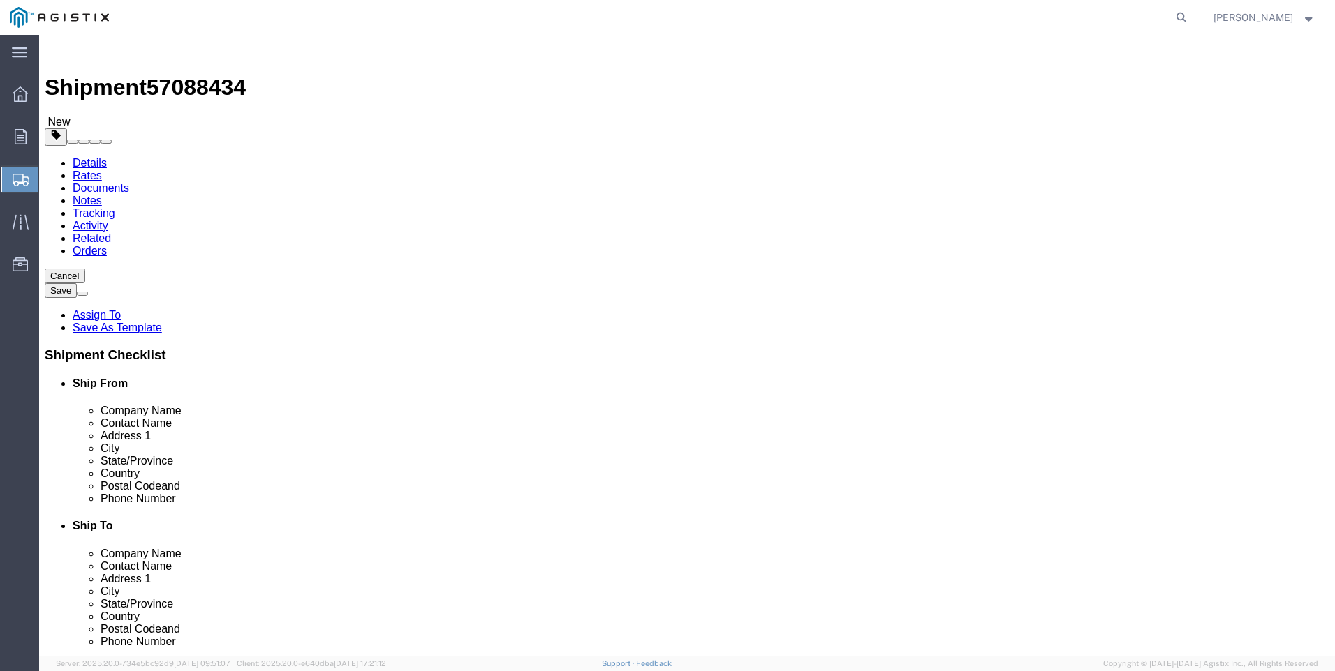
click button "Rate Shipment"
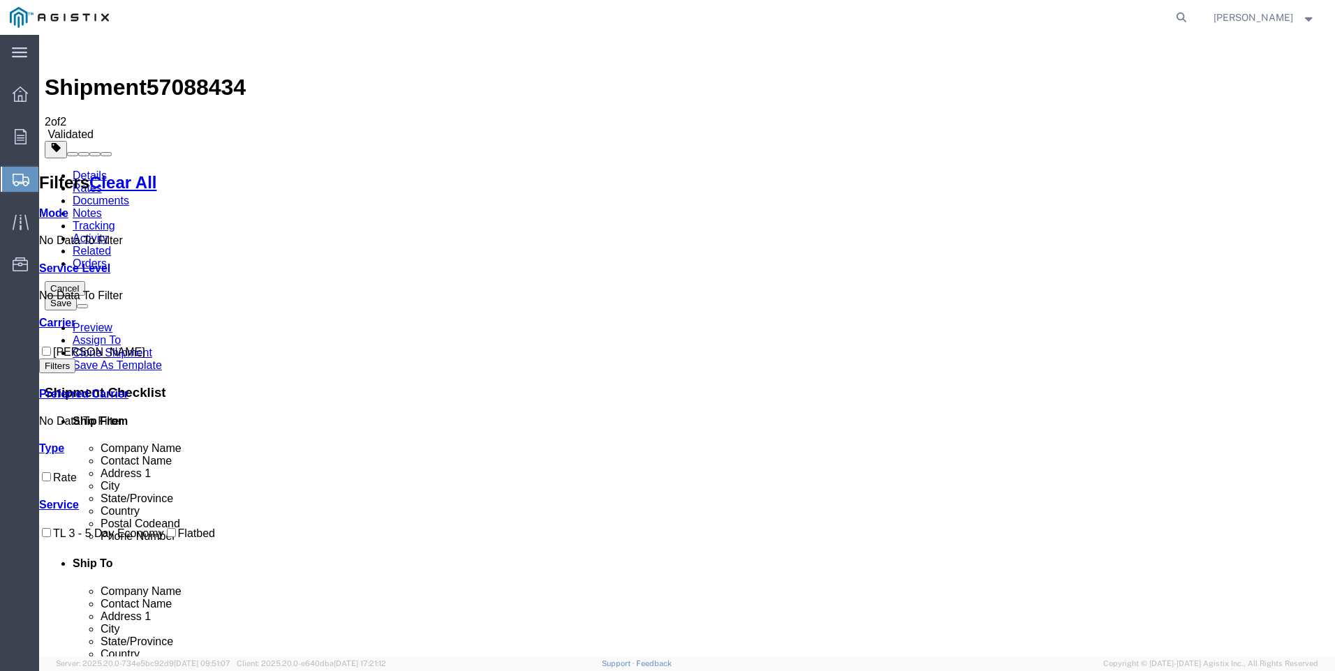
checkbox input "true"
